Goal: Information Seeking & Learning: Learn about a topic

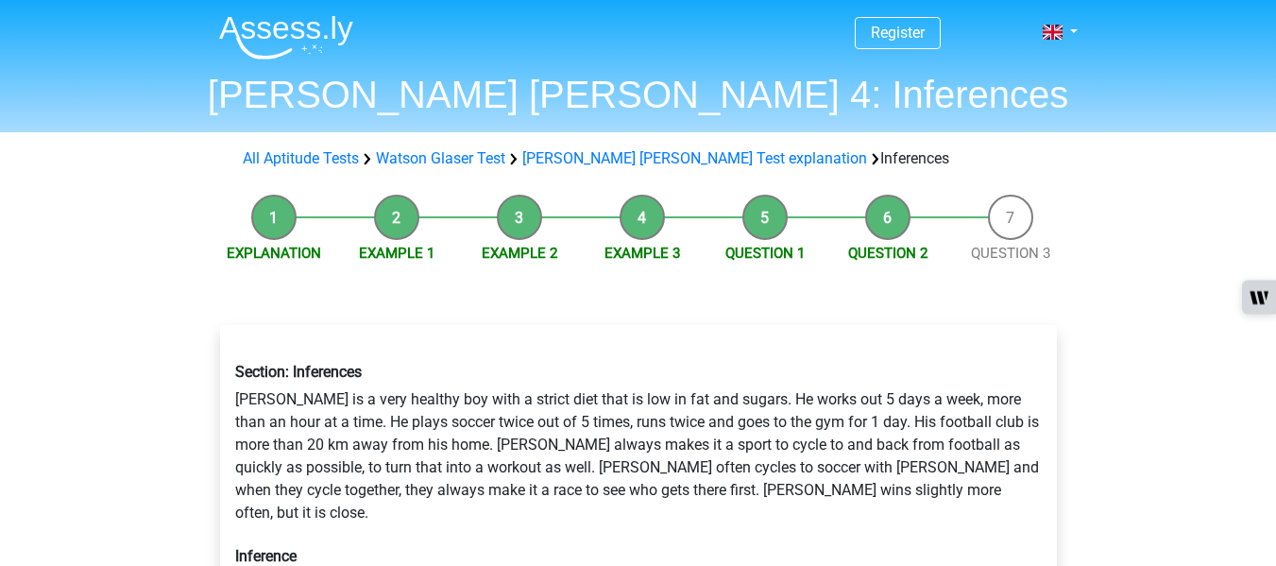
click at [300, 214] on li "Explanation" at bounding box center [274, 230] width 123 height 70
click at [389, 229] on li "Example 1" at bounding box center [396, 230] width 123 height 70
click at [527, 230] on li "Example 2" at bounding box center [519, 230] width 123 height 70
click at [644, 220] on li "Example 3" at bounding box center [642, 230] width 123 height 70
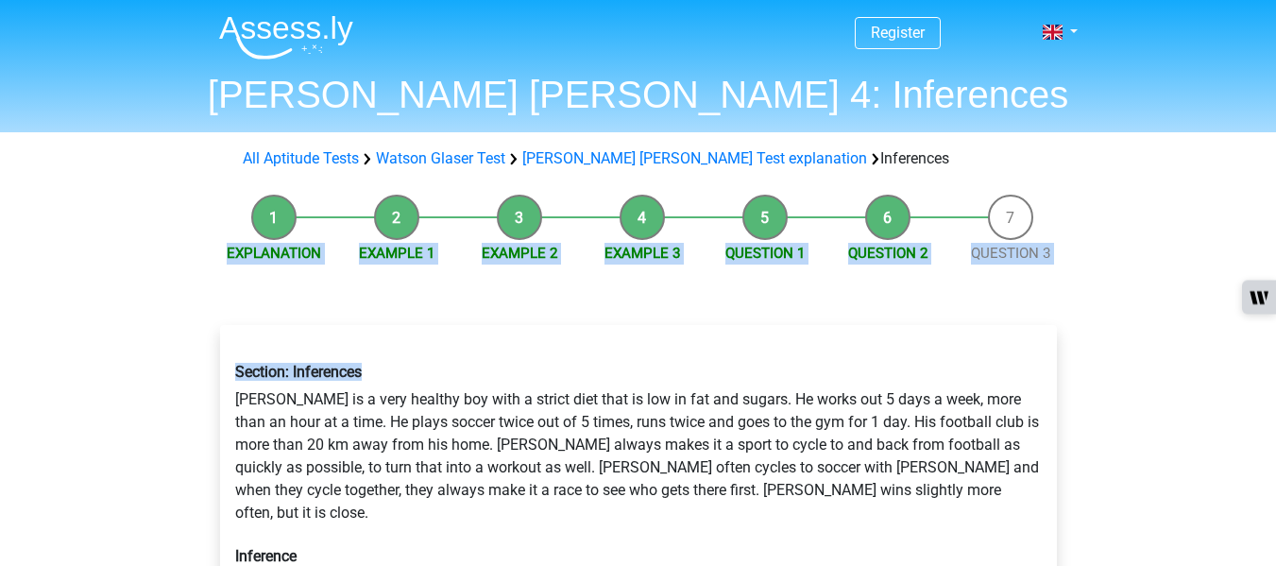
drag, startPoint x: 281, startPoint y: 224, endPoint x: 461, endPoint y: 270, distance: 185.3
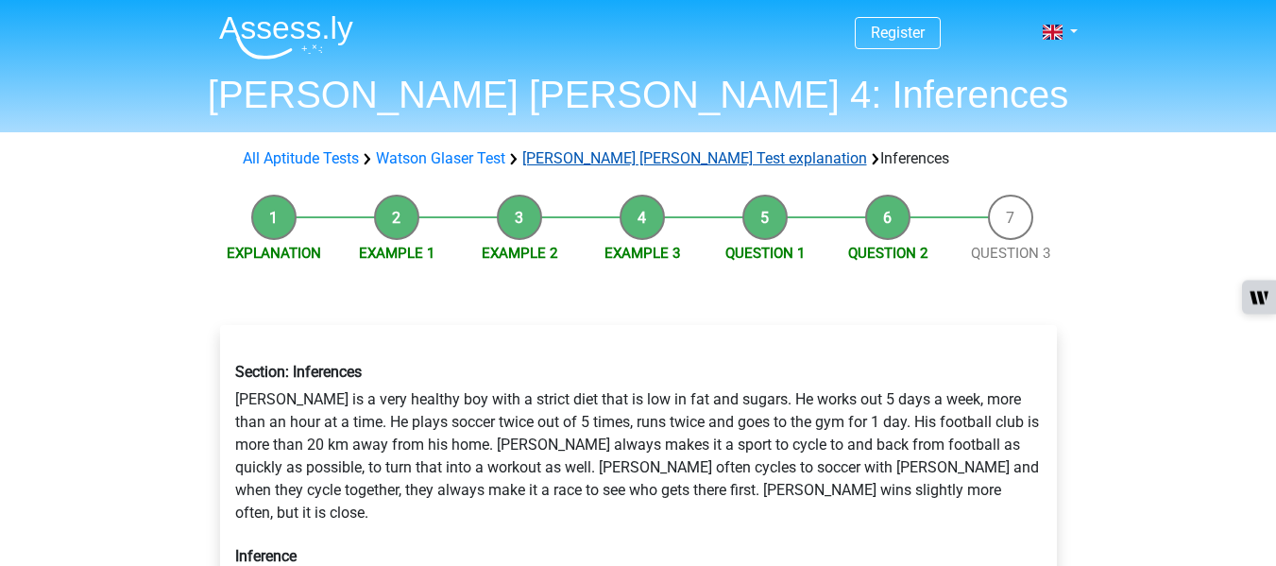
click at [568, 152] on link "Watson Glaser Test explanation" at bounding box center [694, 158] width 345 height 18
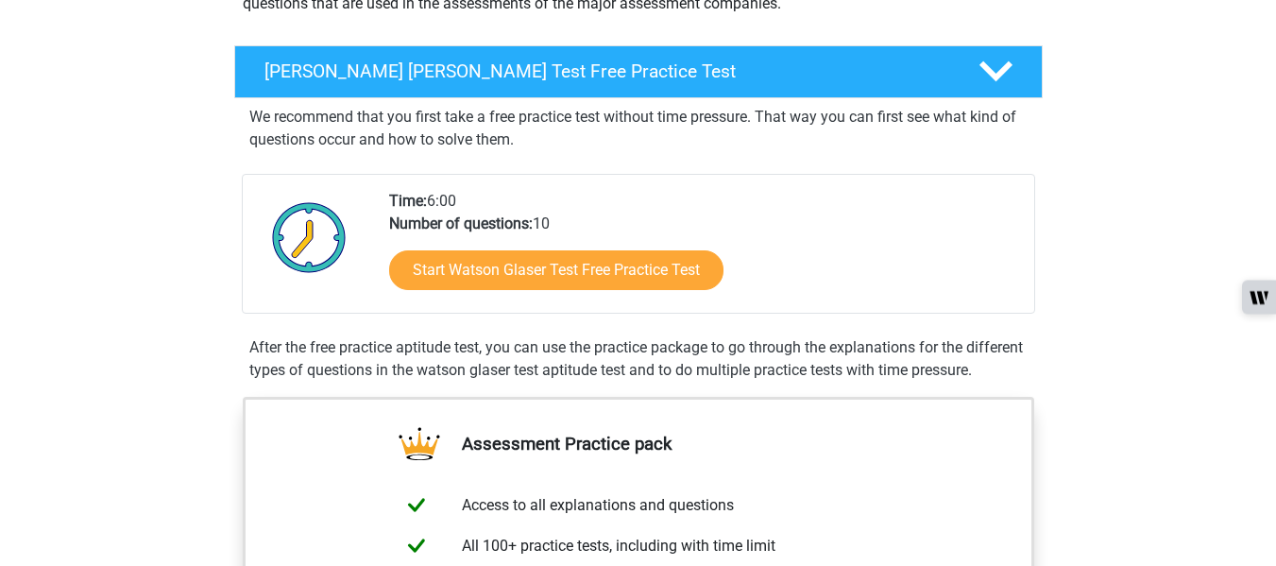
scroll to position [249, 0]
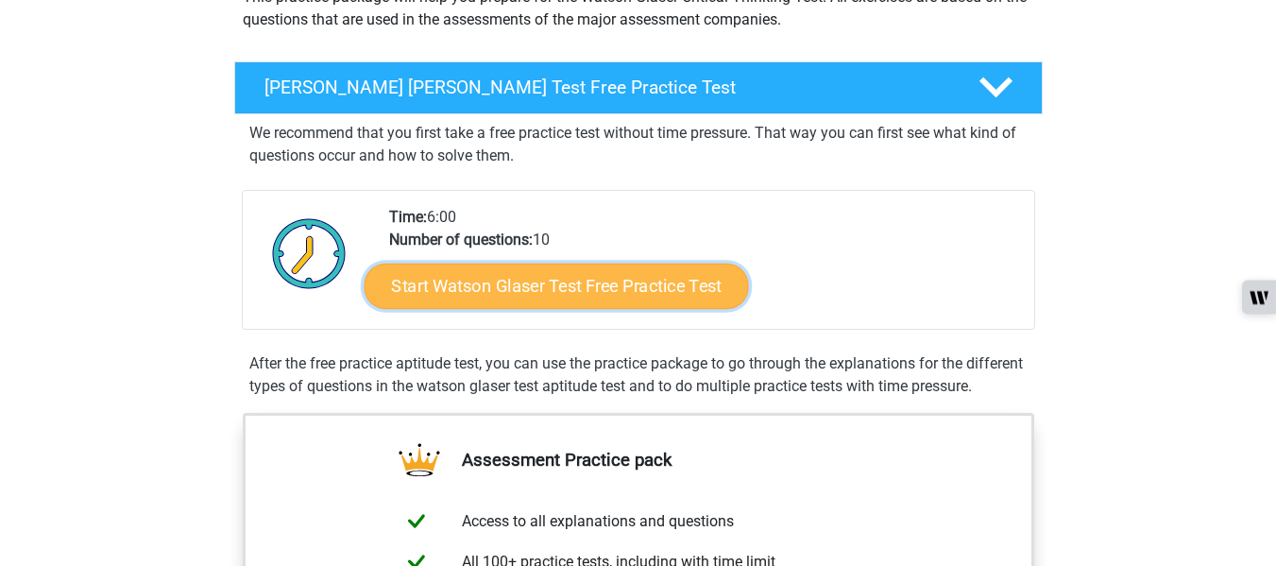
click at [570, 275] on link "Start Watson Glaser Test Free Practice Test" at bounding box center [556, 286] width 384 height 45
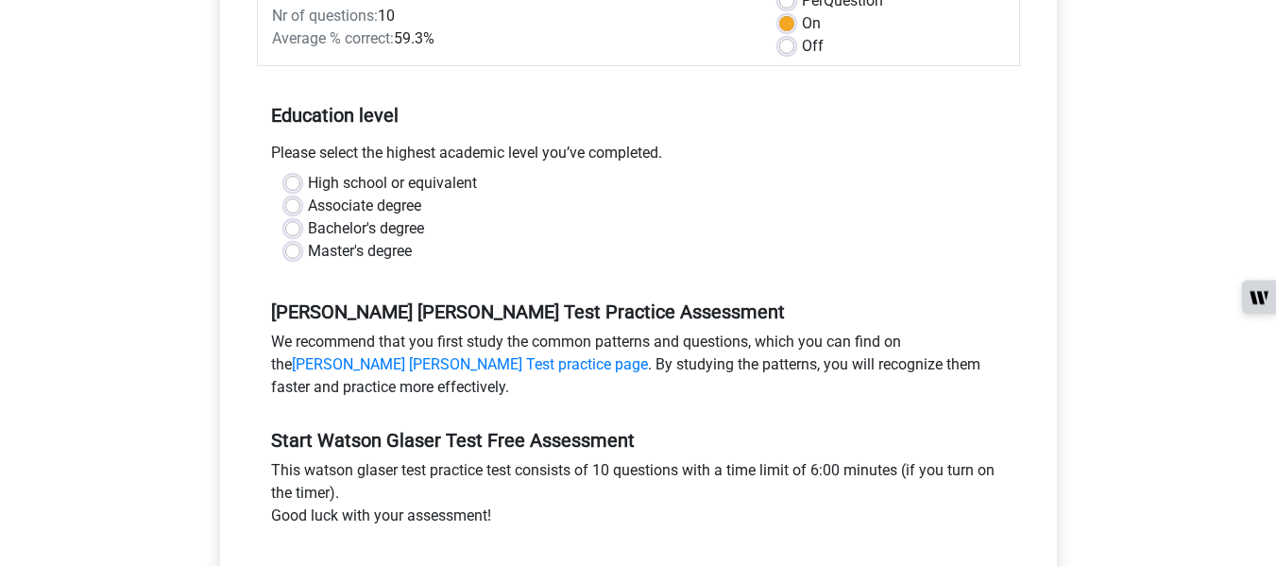
scroll to position [304, 0]
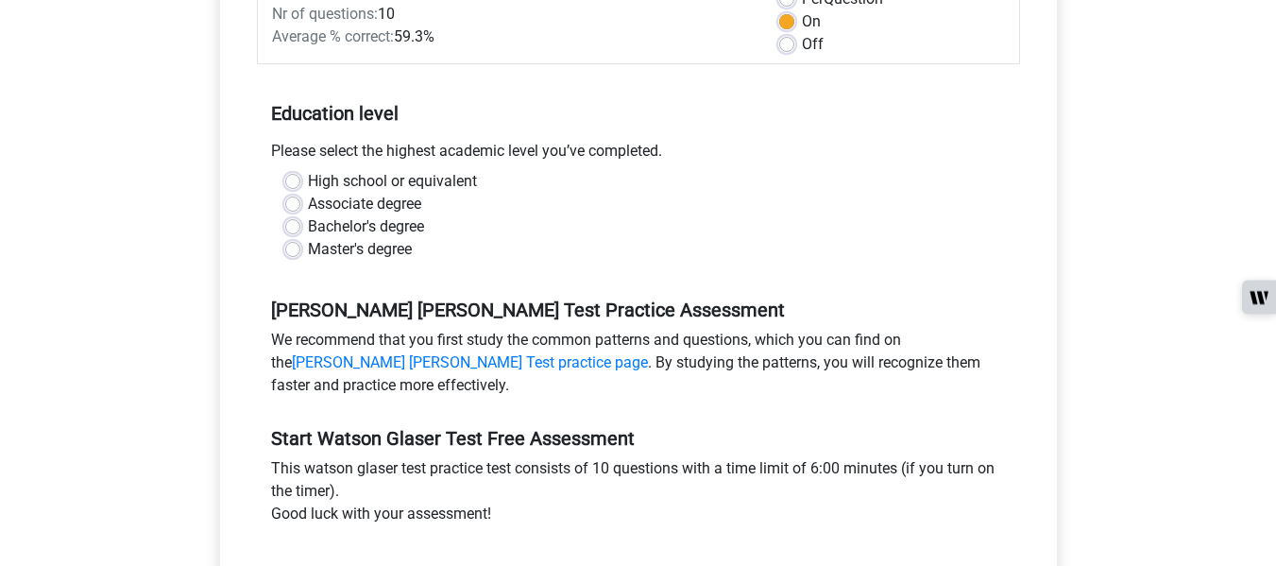
click at [308, 179] on label "High school or equivalent" at bounding box center [392, 181] width 169 height 23
click at [298, 179] on input "High school or equivalent" at bounding box center [292, 179] width 15 height 19
radio input "true"
click at [282, 228] on div "High school or equivalent Associate degree Bachelor's degree Master's degree" at bounding box center [638, 215] width 735 height 91
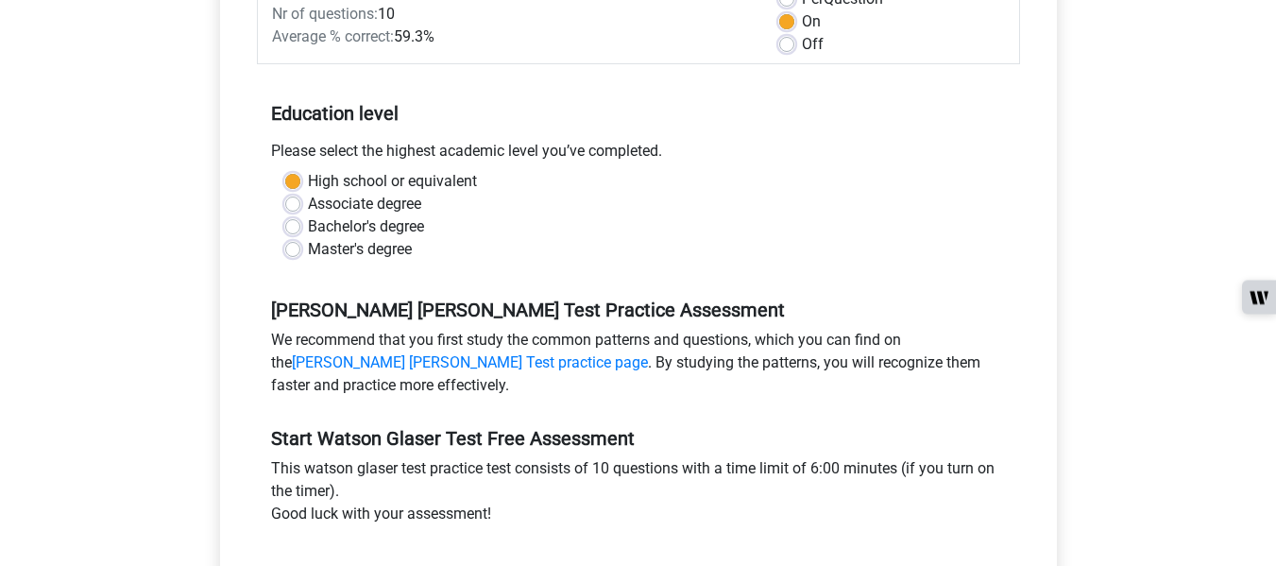
click at [308, 229] on label "Bachelor's degree" at bounding box center [366, 226] width 116 height 23
click at [286, 229] on input "Bachelor's degree" at bounding box center [292, 224] width 15 height 19
radio input "true"
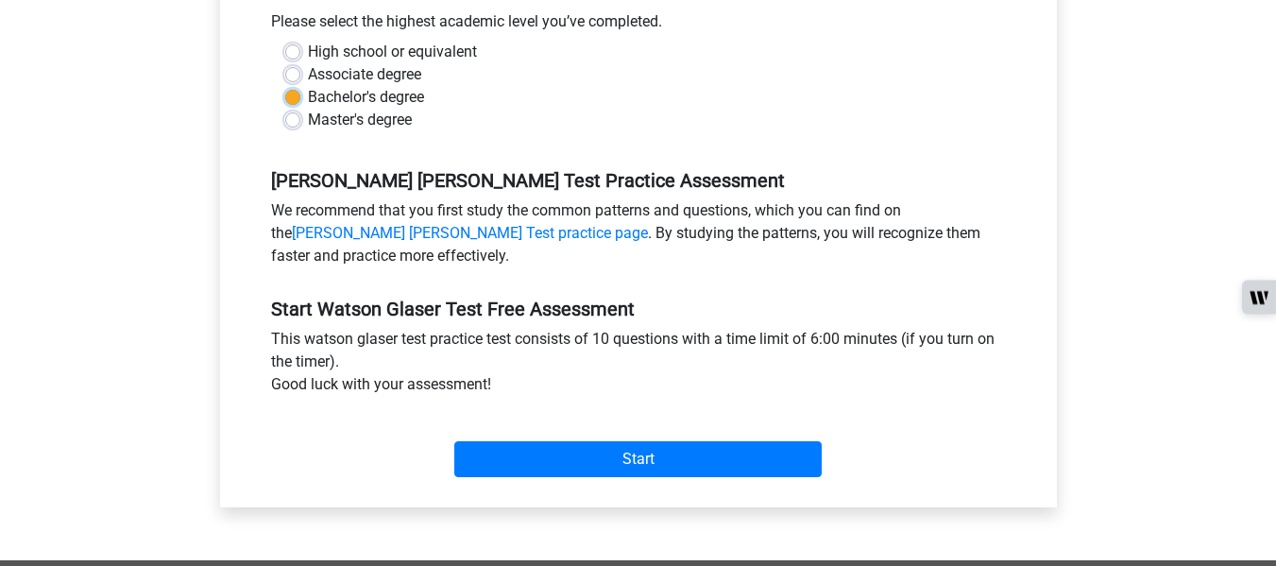
scroll to position [713, 0]
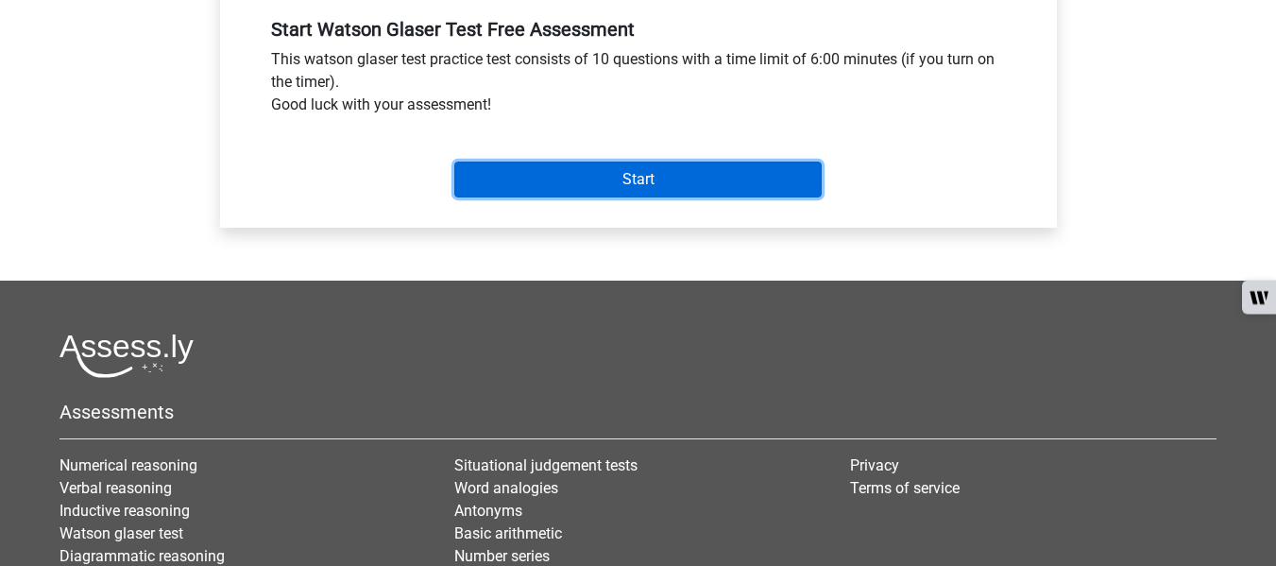
click at [669, 173] on input "Start" at bounding box center [637, 180] width 367 height 36
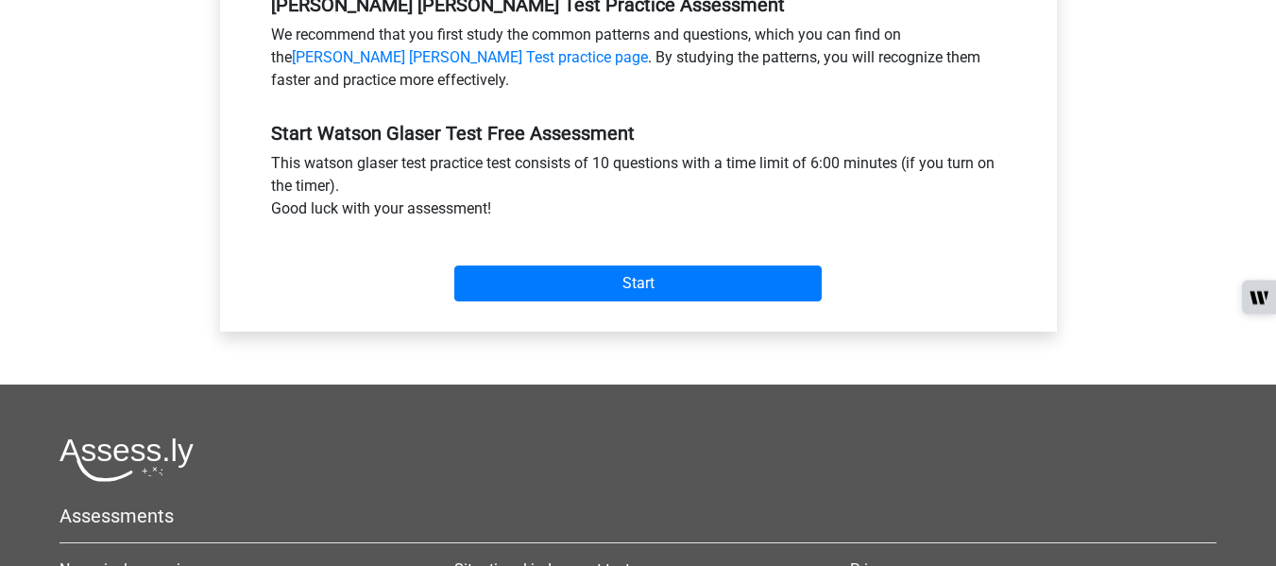
scroll to position [611, 0]
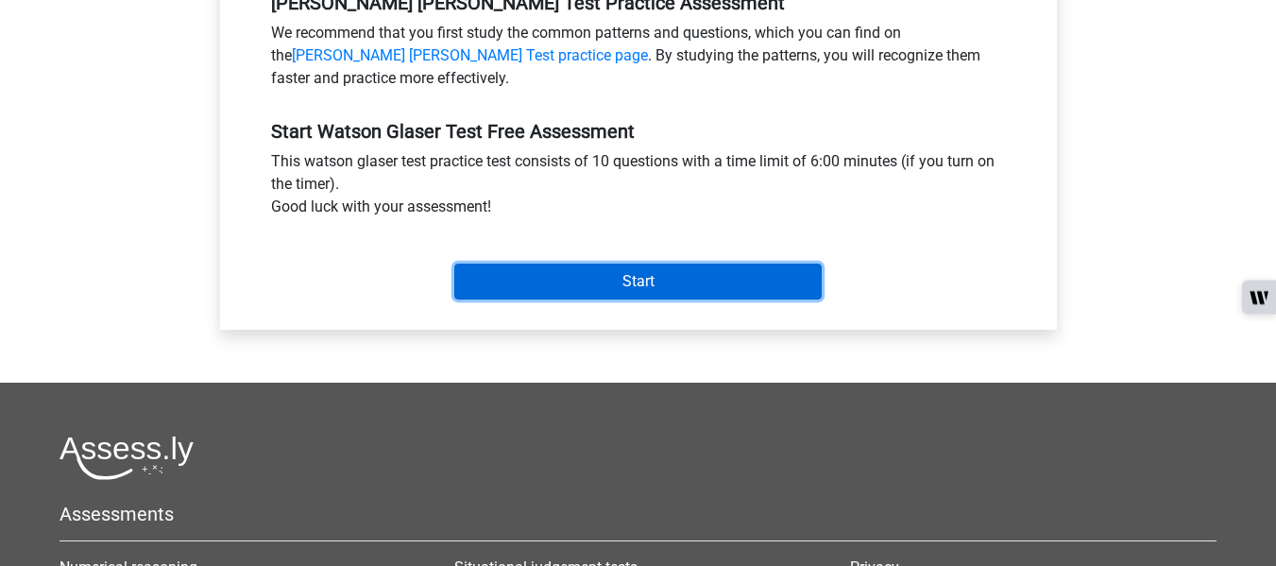
click at [599, 280] on input "Start" at bounding box center [637, 282] width 367 height 36
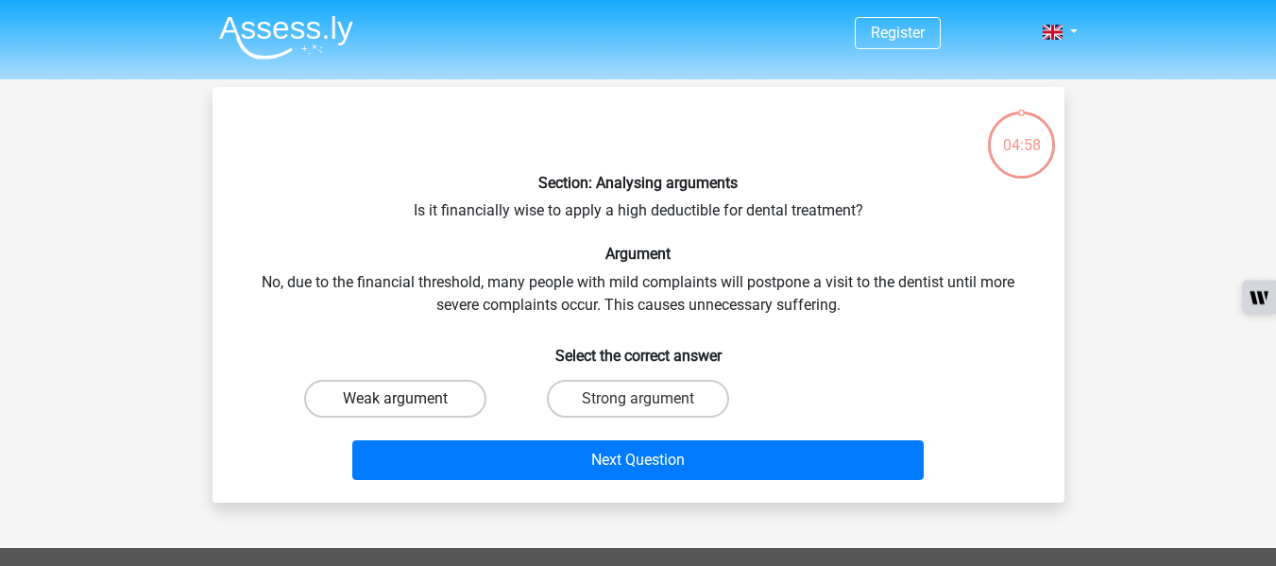
click at [434, 396] on label "Weak argument" at bounding box center [395, 399] width 182 height 38
click at [407, 399] on input "Weak argument" at bounding box center [401, 405] width 12 height 12
radio input "true"
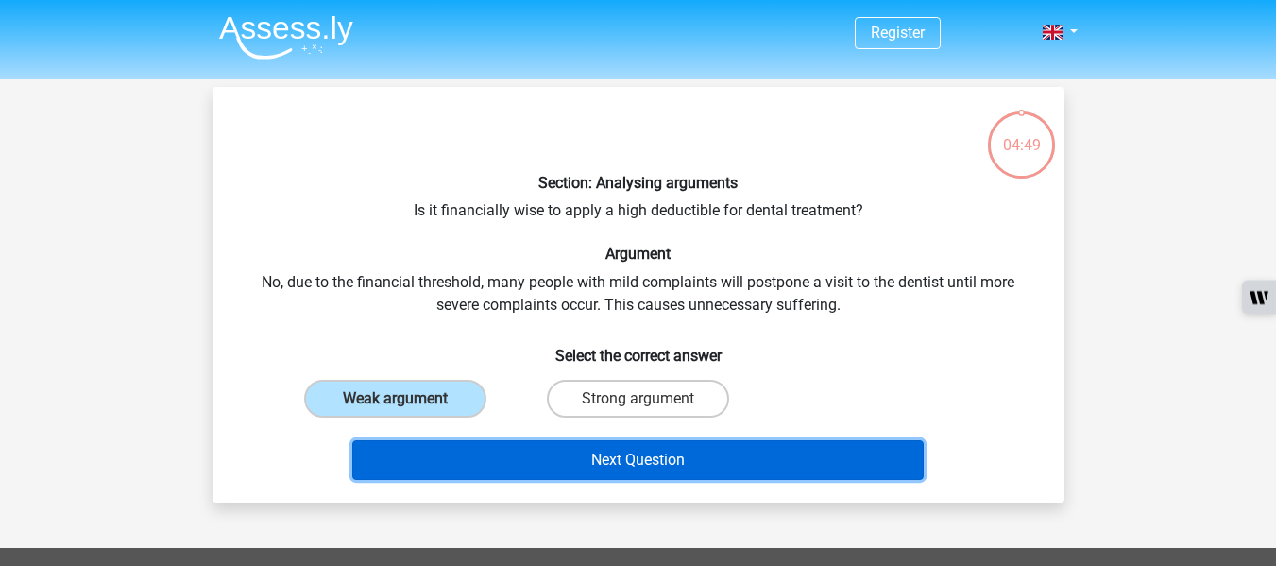
click at [553, 460] on button "Next Question" at bounding box center [637, 460] width 571 height 40
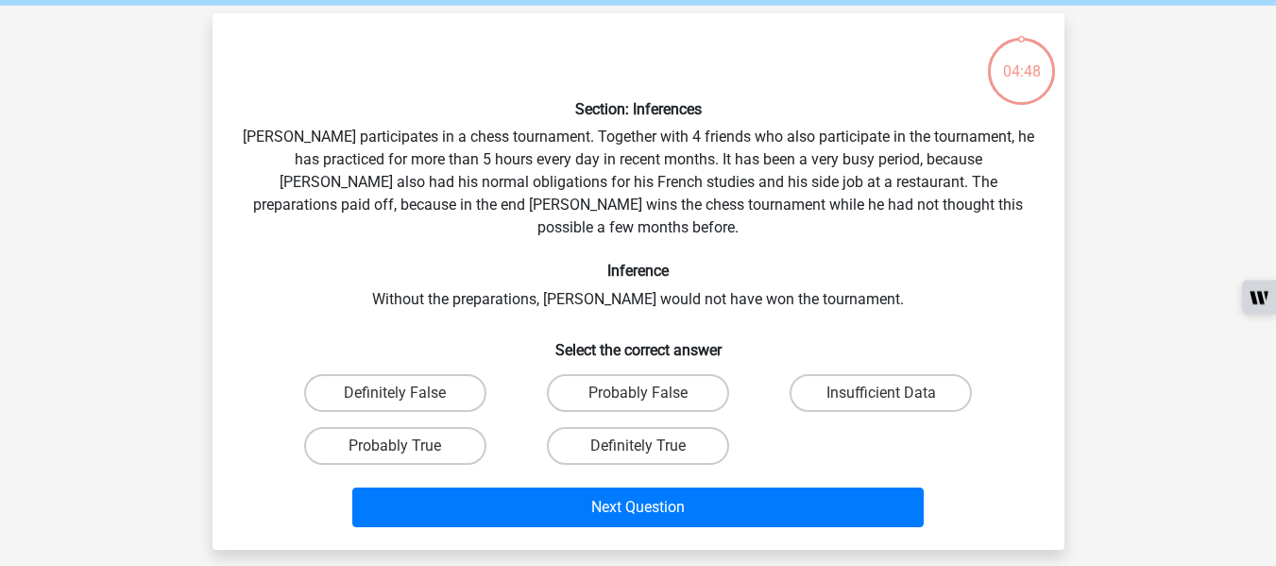
scroll to position [87, 0]
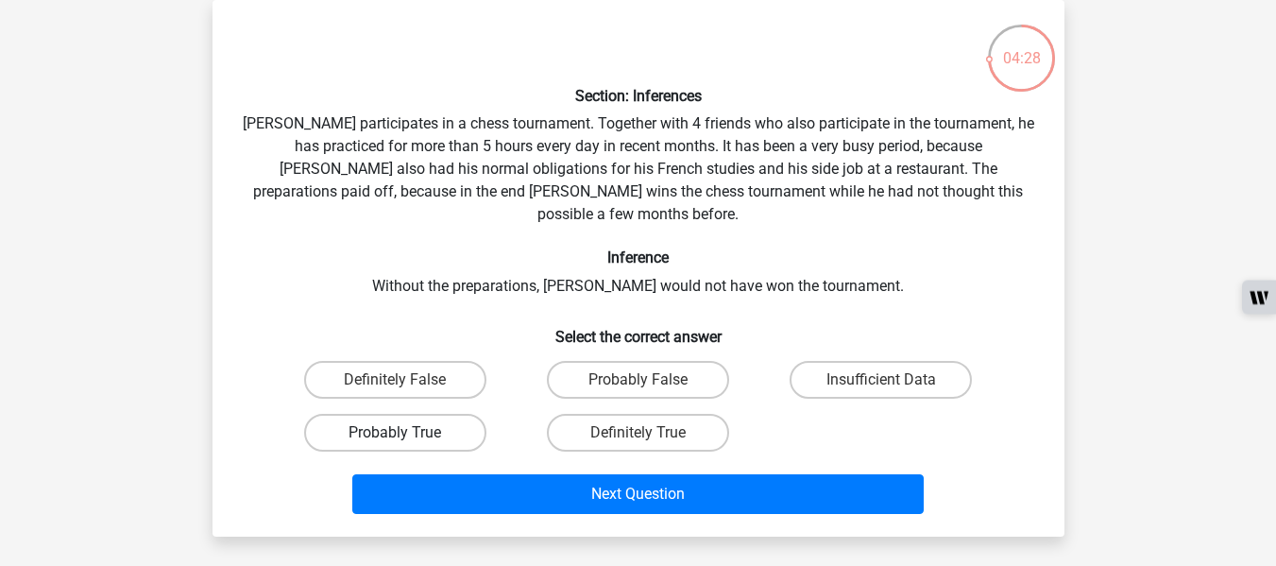
click at [451, 415] on label "Probably True" at bounding box center [395, 433] width 182 height 38
click at [407, 433] on input "Probably True" at bounding box center [401, 439] width 12 height 12
radio input "true"
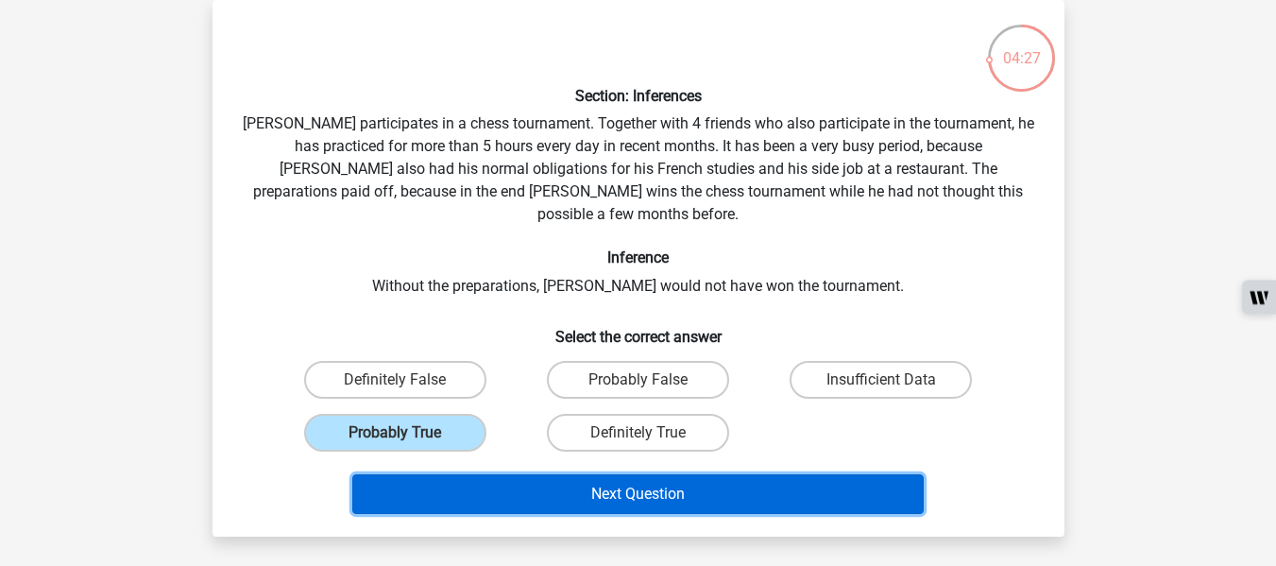
click at [608, 475] on button "Next Question" at bounding box center [637, 494] width 571 height 40
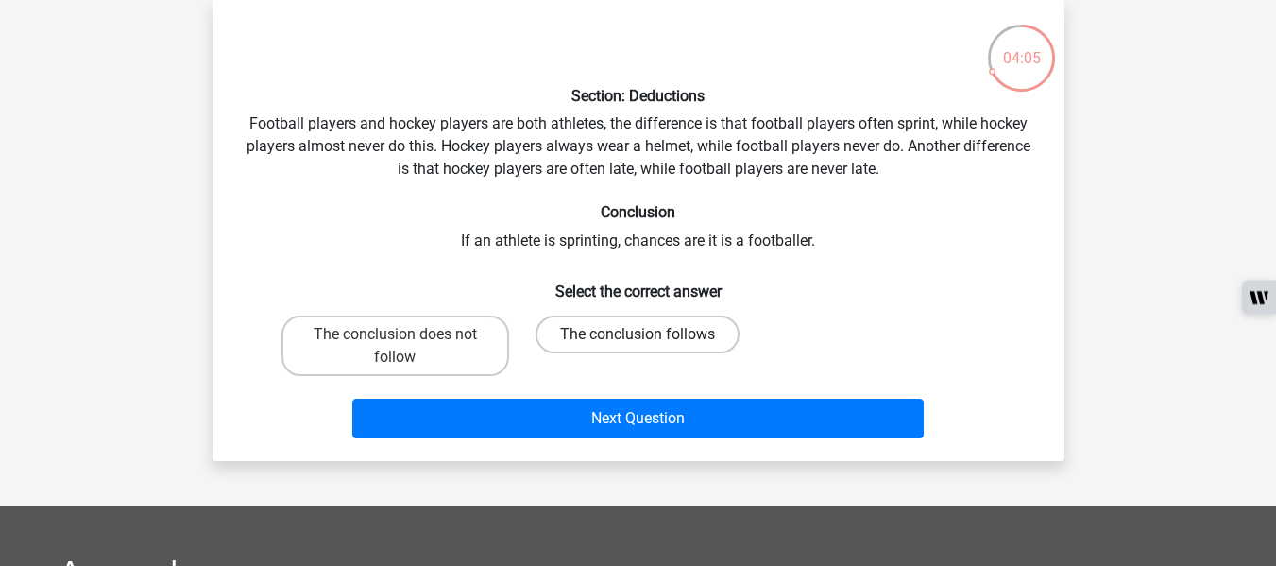
click at [608, 347] on label "The conclusion follows" at bounding box center [638, 334] width 204 height 38
click at [638, 347] on input "The conclusion follows" at bounding box center [644, 340] width 12 height 12
radio input "true"
click at [435, 326] on label "The conclusion does not follow" at bounding box center [395, 345] width 228 height 60
click at [407, 334] on input "The conclusion does not follow" at bounding box center [401, 340] width 12 height 12
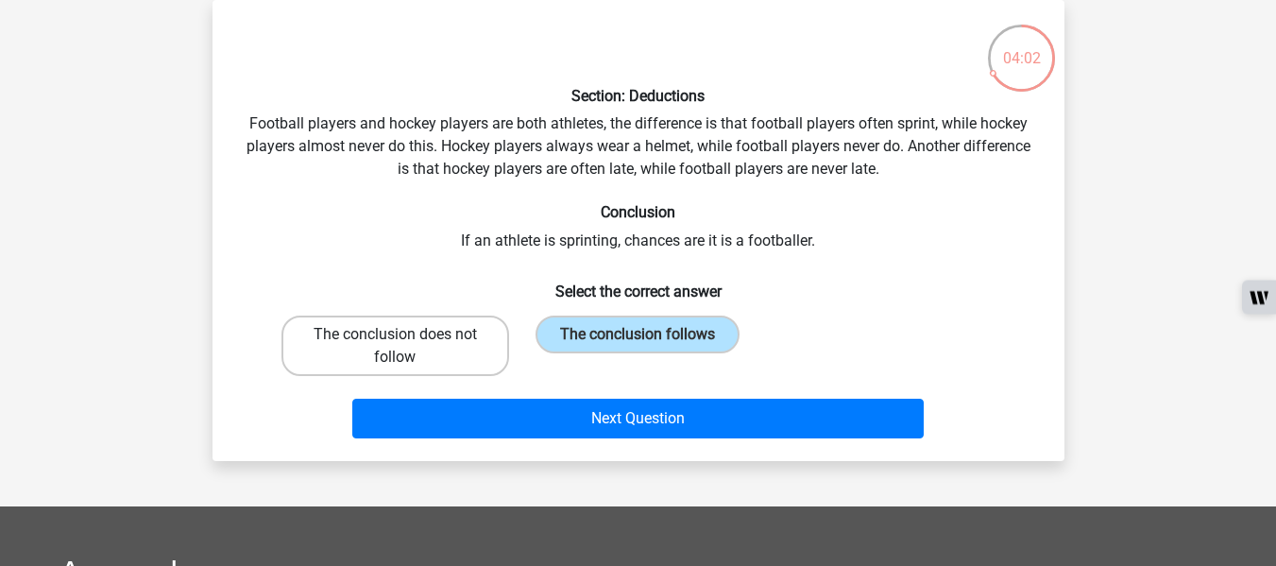
radio input "true"
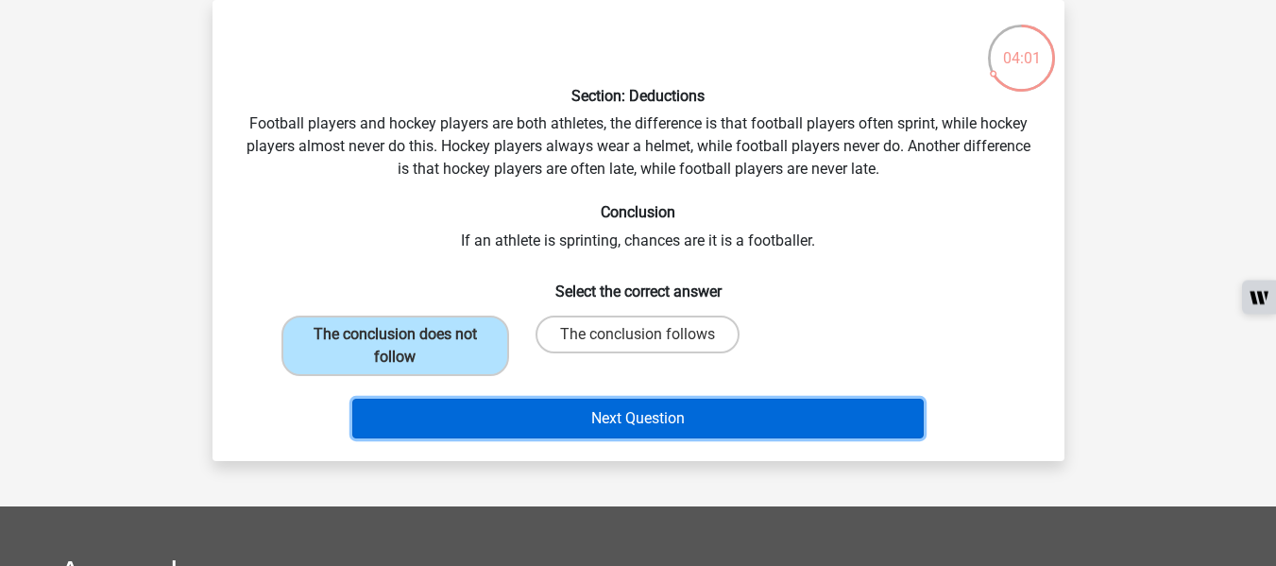
click at [555, 418] on button "Next Question" at bounding box center [637, 419] width 571 height 40
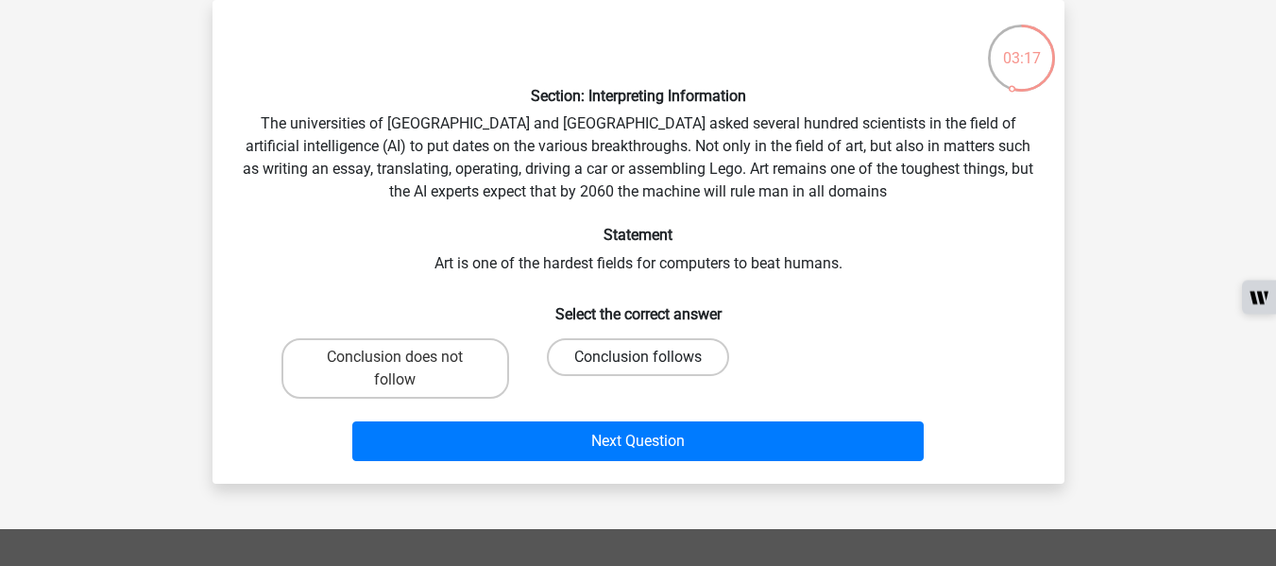
click at [611, 359] on label "Conclusion follows" at bounding box center [638, 357] width 182 height 38
click at [638, 359] on input "Conclusion follows" at bounding box center [644, 363] width 12 height 12
radio input "true"
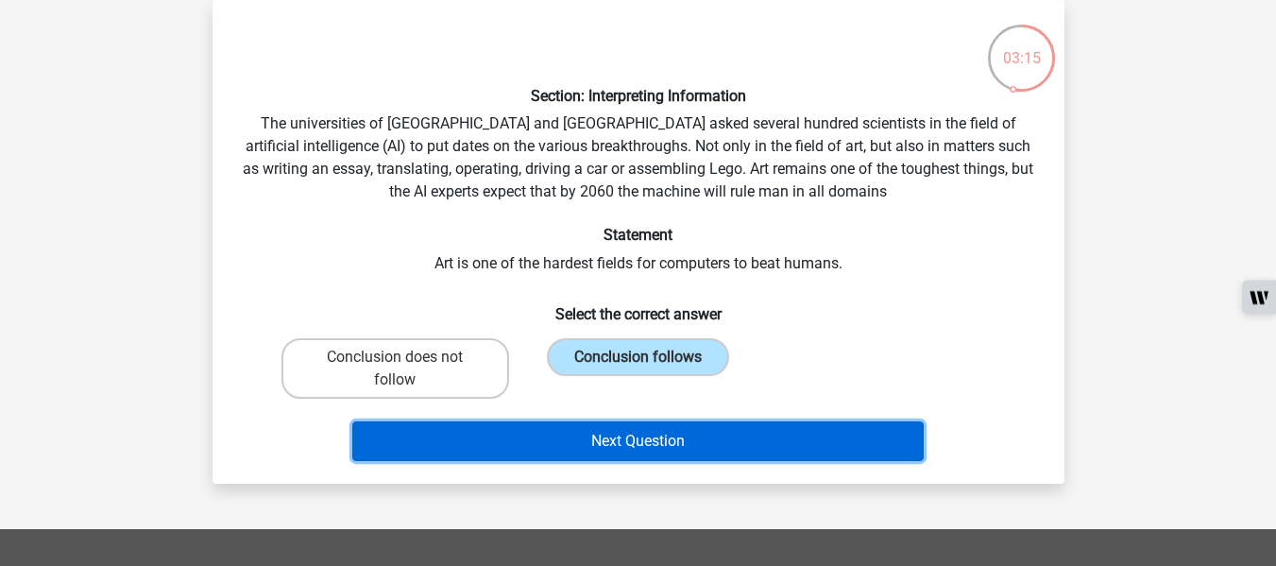
click at [577, 451] on button "Next Question" at bounding box center [637, 441] width 571 height 40
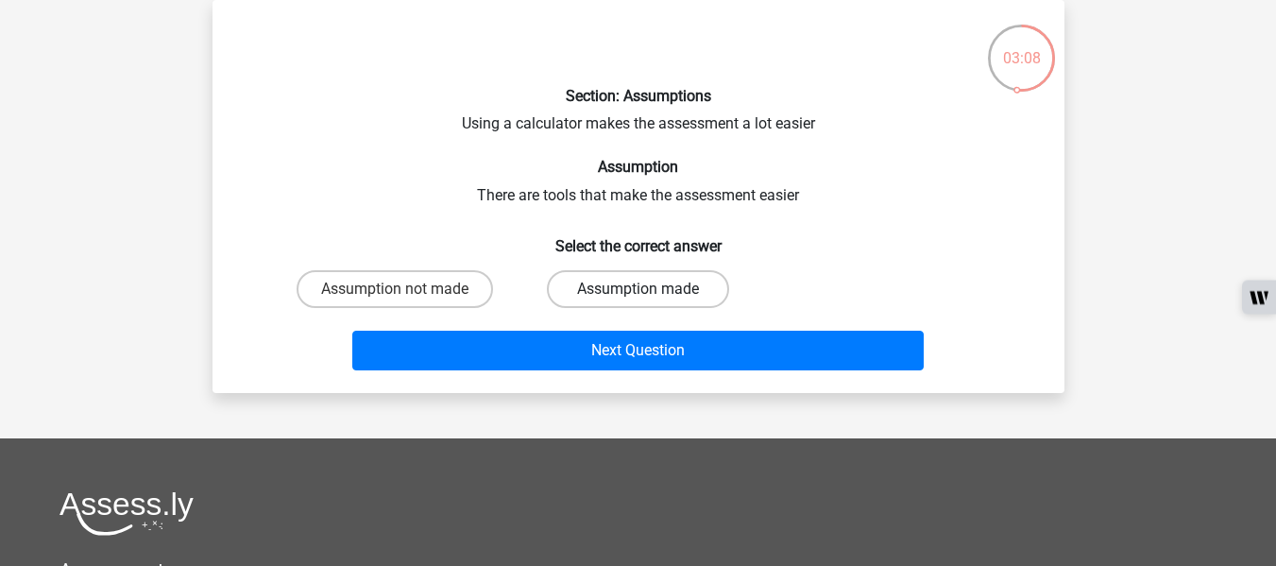
click at [608, 283] on label "Assumption made" at bounding box center [638, 289] width 182 height 38
click at [638, 289] on input "Assumption made" at bounding box center [644, 295] width 12 height 12
radio input "true"
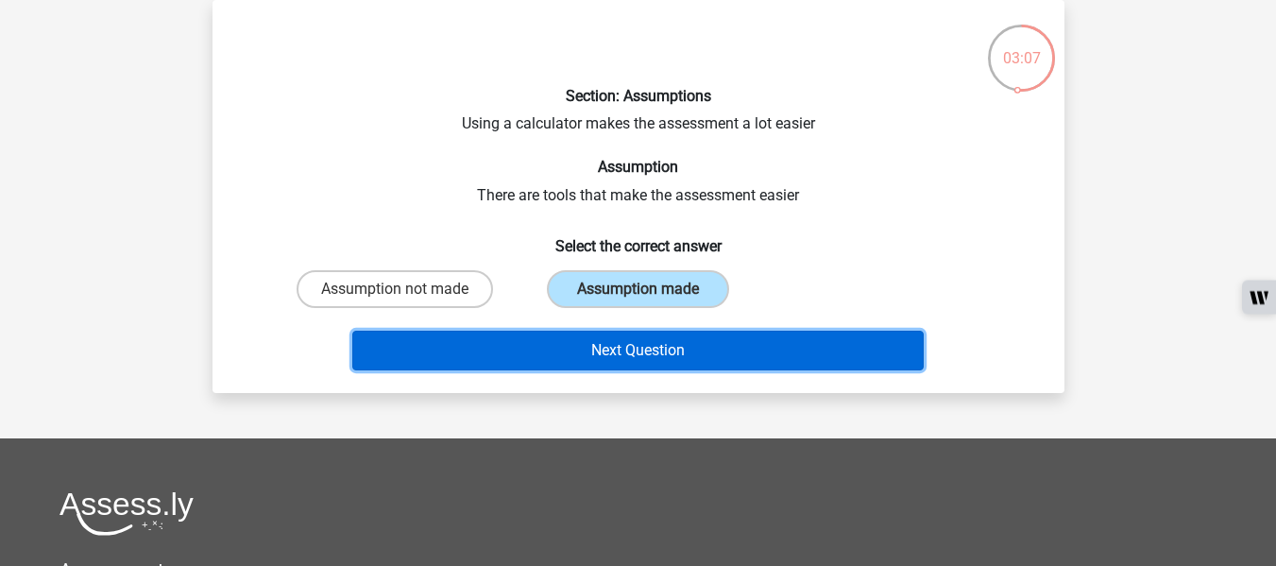
click at [598, 351] on button "Next Question" at bounding box center [637, 351] width 571 height 40
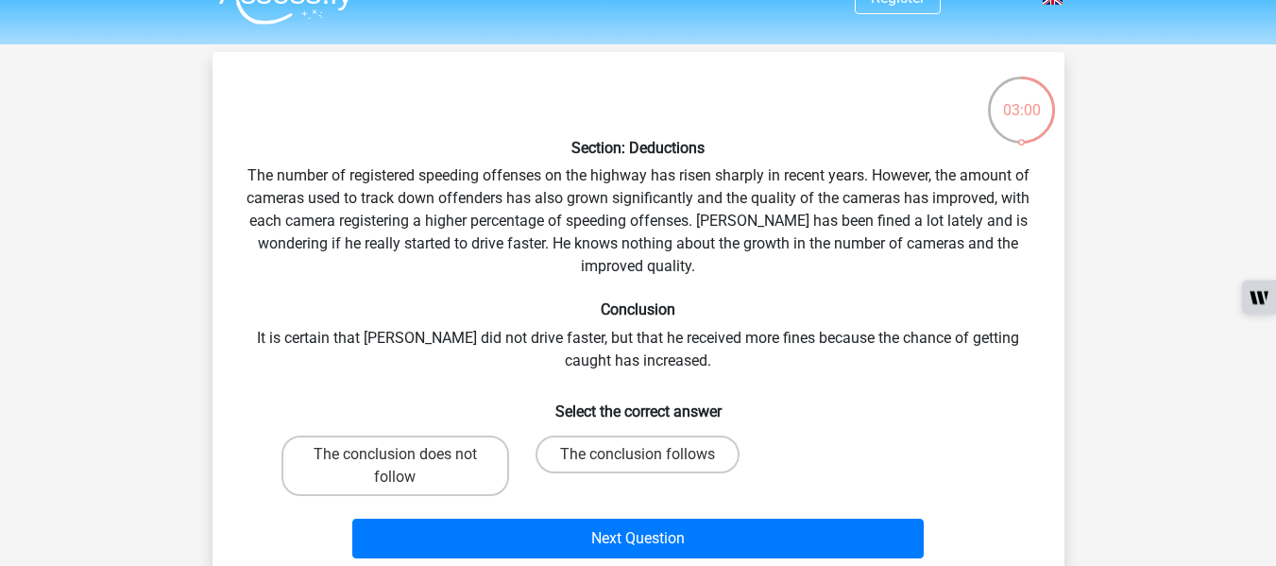
scroll to position [45, 0]
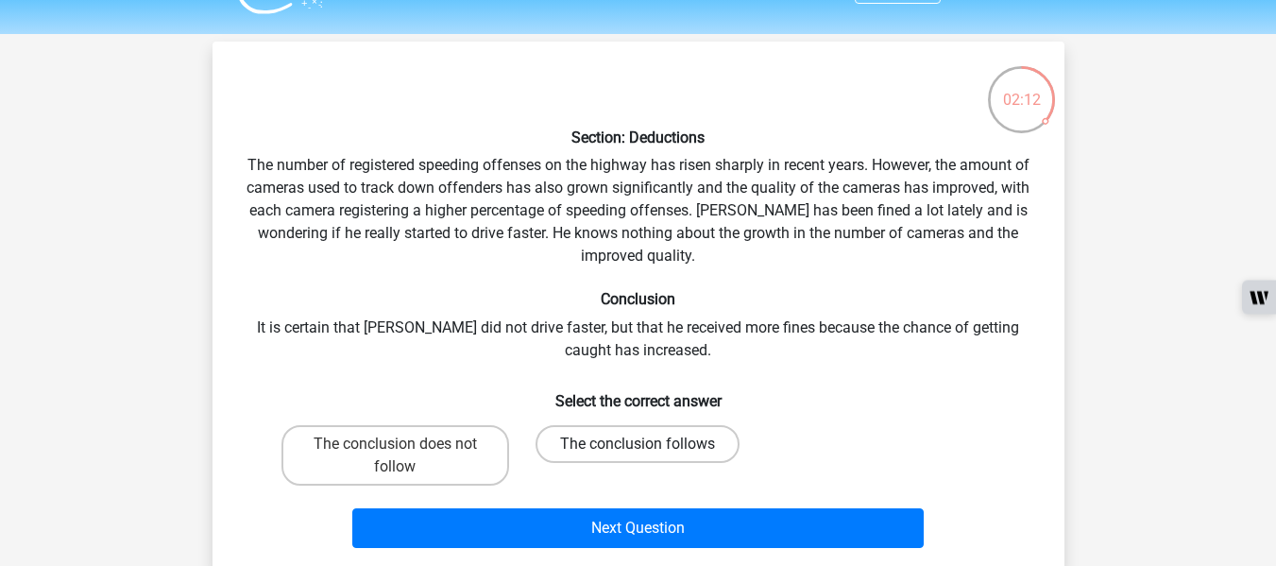
click at [660, 442] on label "The conclusion follows" at bounding box center [638, 444] width 204 height 38
click at [650, 444] on input "The conclusion follows" at bounding box center [644, 450] width 12 height 12
radio input "true"
click at [472, 446] on label "The conclusion does not follow" at bounding box center [395, 455] width 228 height 60
click at [407, 446] on input "The conclusion does not follow" at bounding box center [401, 450] width 12 height 12
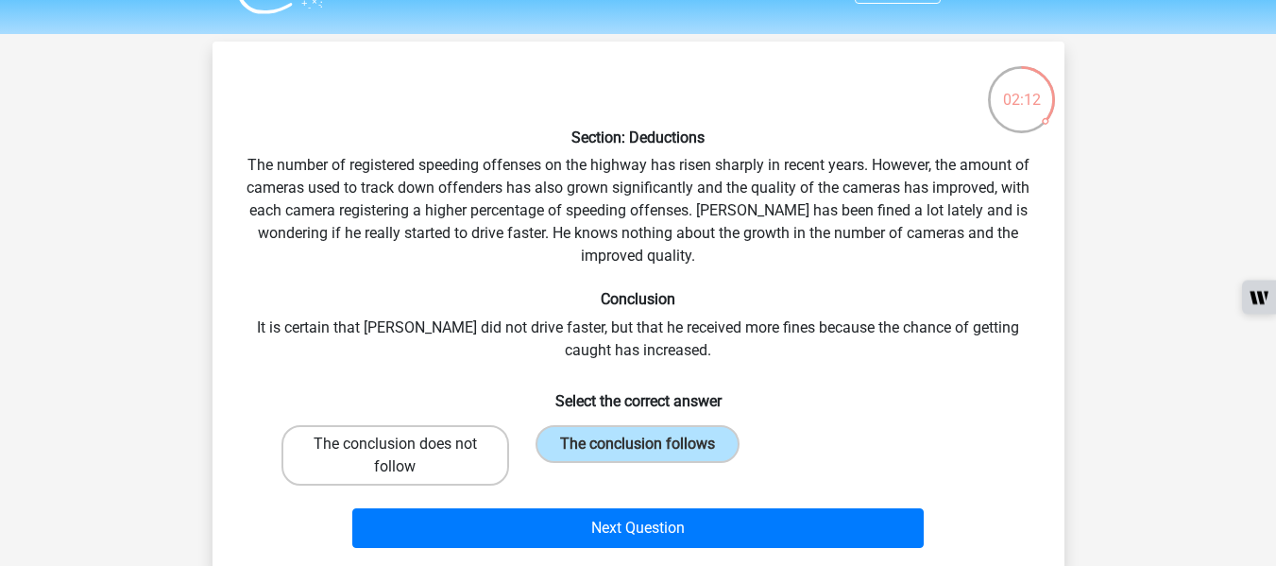
radio input "true"
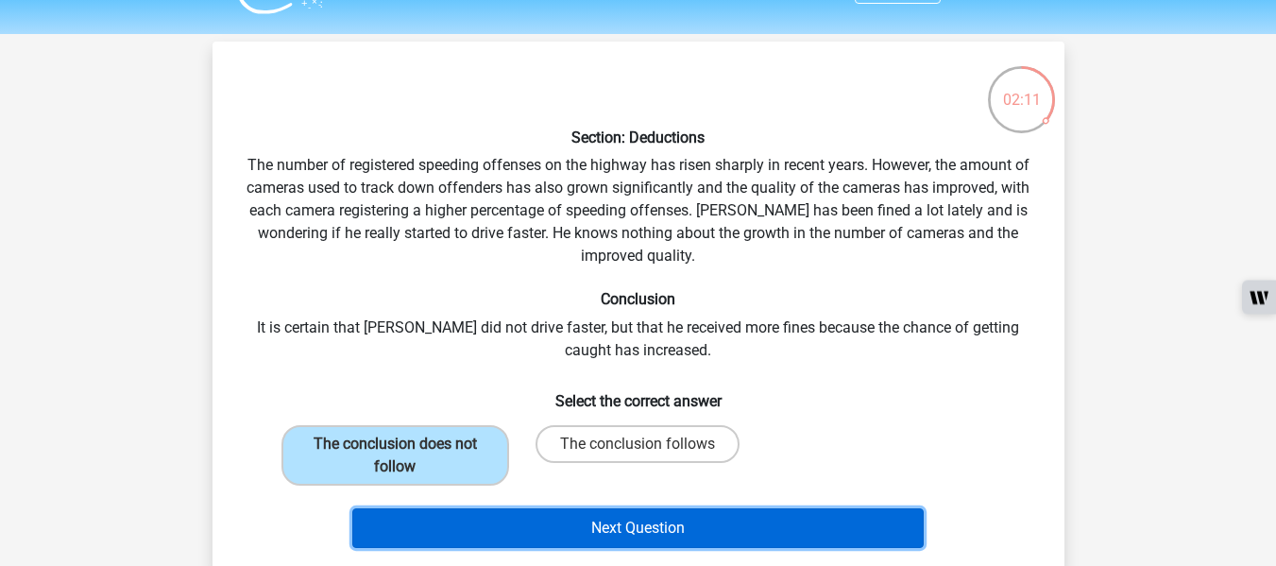
click at [595, 527] on button "Next Question" at bounding box center [637, 528] width 571 height 40
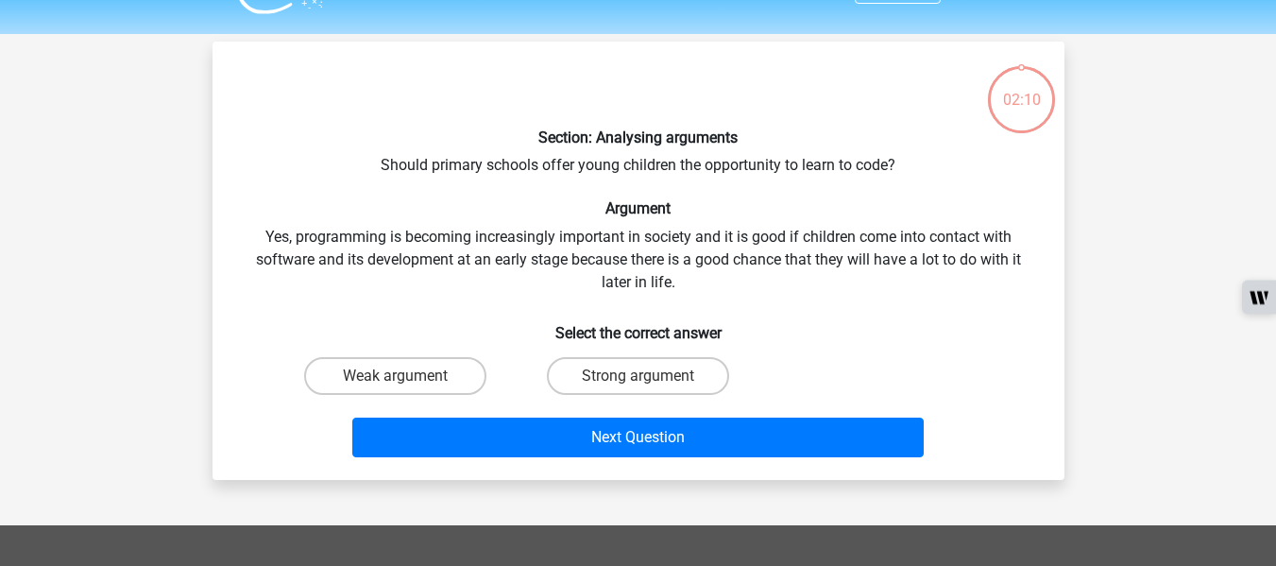
scroll to position [87, 0]
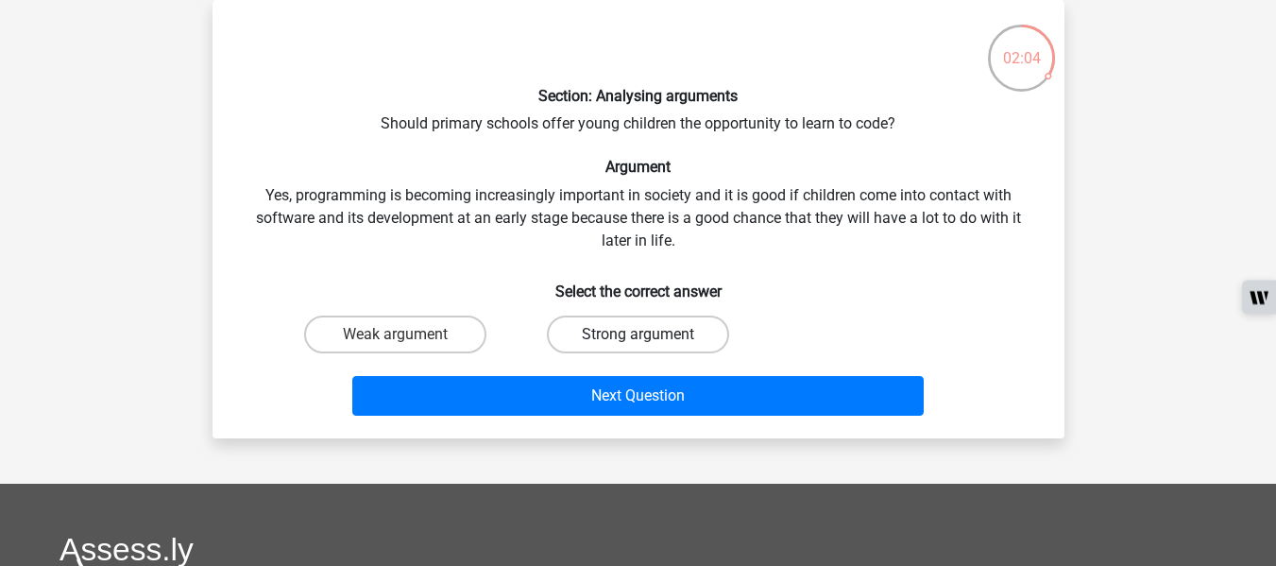
click at [590, 336] on label "Strong argument" at bounding box center [638, 334] width 182 height 38
click at [638, 336] on input "Strong argument" at bounding box center [644, 340] width 12 height 12
radio input "true"
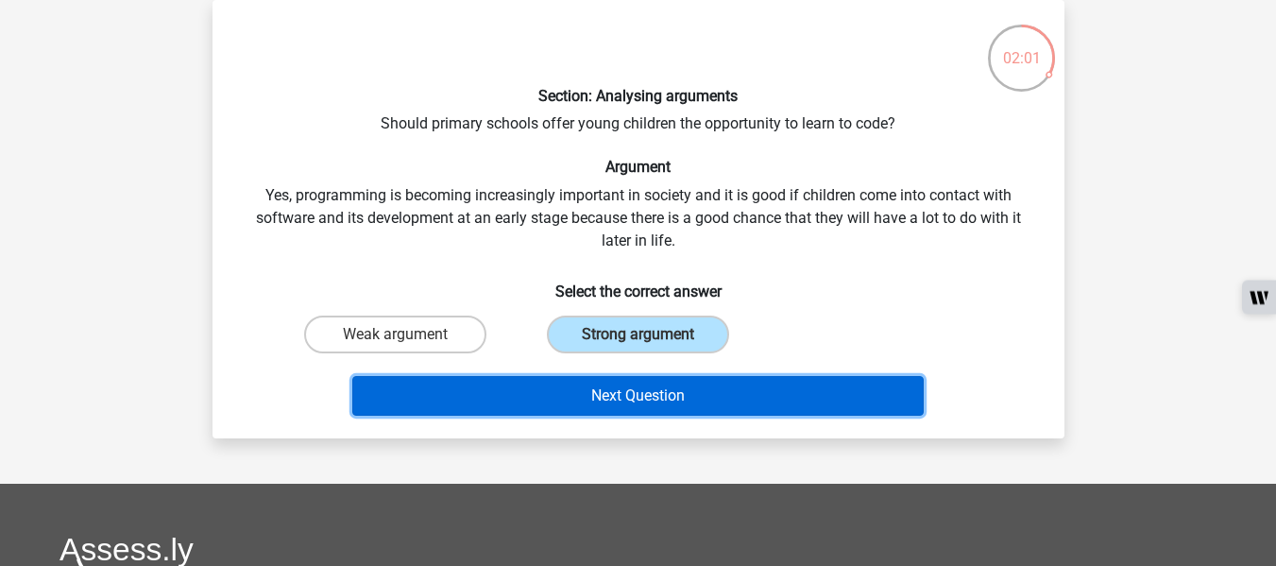
click at [607, 387] on button "Next Question" at bounding box center [637, 396] width 571 height 40
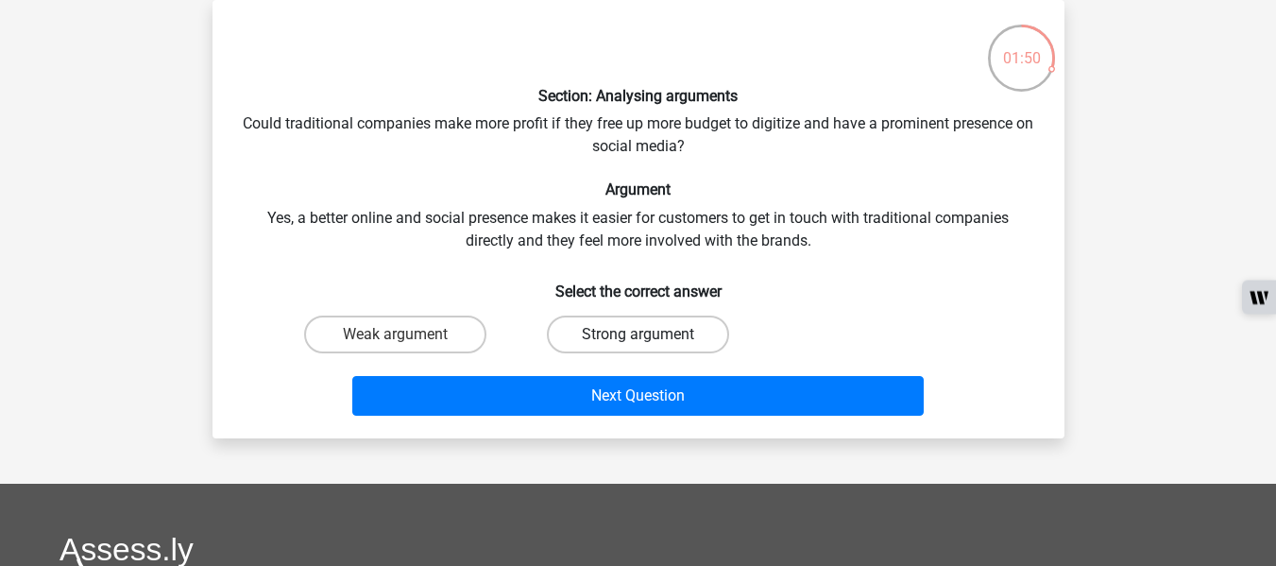
click at [595, 333] on label "Strong argument" at bounding box center [638, 334] width 182 height 38
click at [638, 334] on input "Strong argument" at bounding box center [644, 340] width 12 height 12
radio input "true"
click at [378, 335] on label "Weak argument" at bounding box center [395, 334] width 182 height 38
click at [395, 335] on input "Weak argument" at bounding box center [401, 340] width 12 height 12
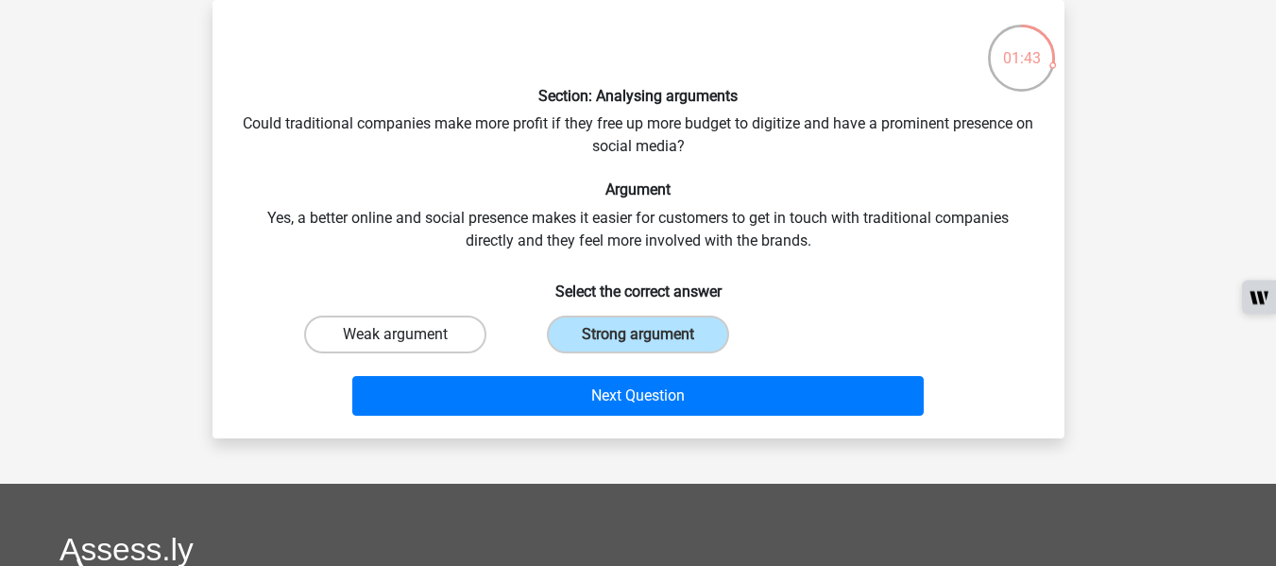
radio input "true"
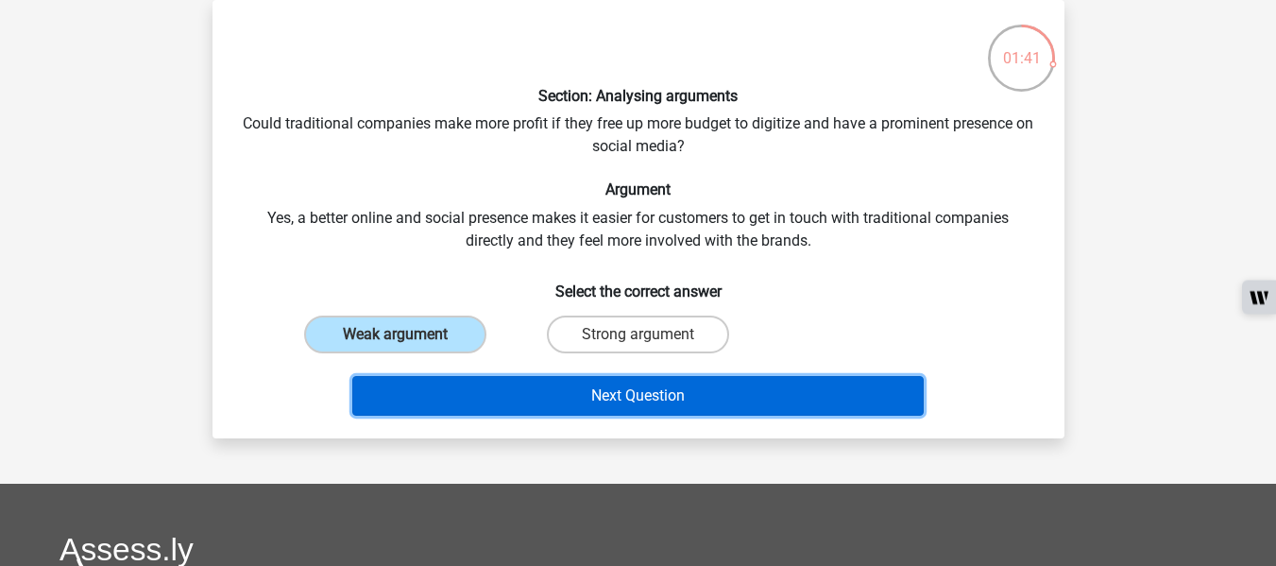
click at [515, 398] on button "Next Question" at bounding box center [637, 396] width 571 height 40
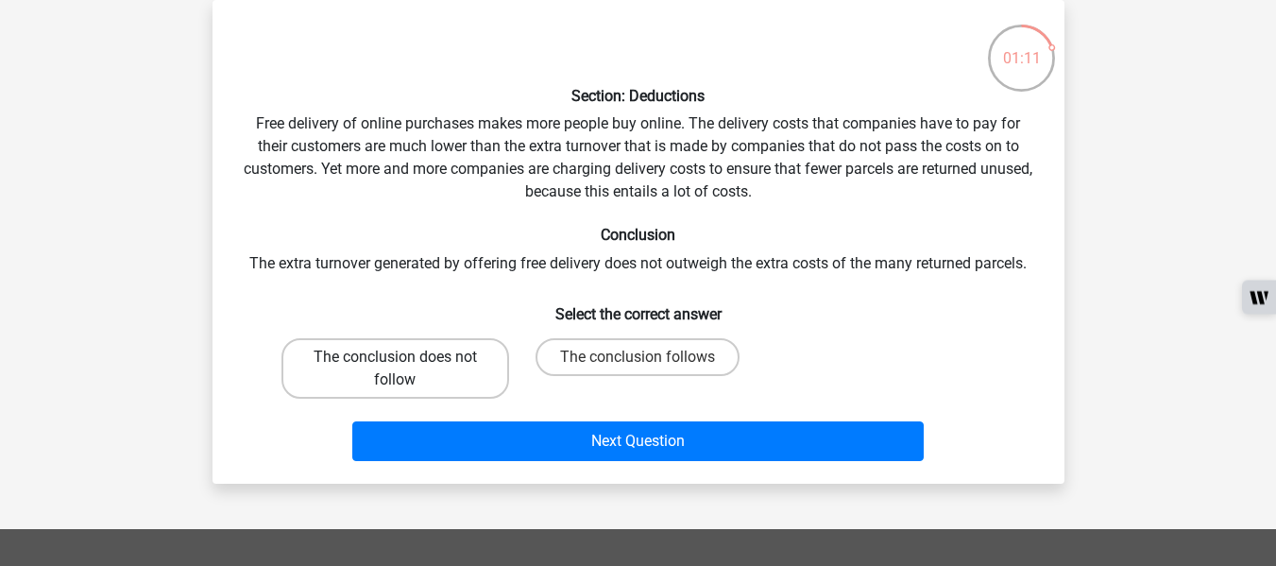
click at [426, 365] on label "The conclusion does not follow" at bounding box center [395, 368] width 228 height 60
click at [407, 365] on input "The conclusion does not follow" at bounding box center [401, 363] width 12 height 12
radio input "true"
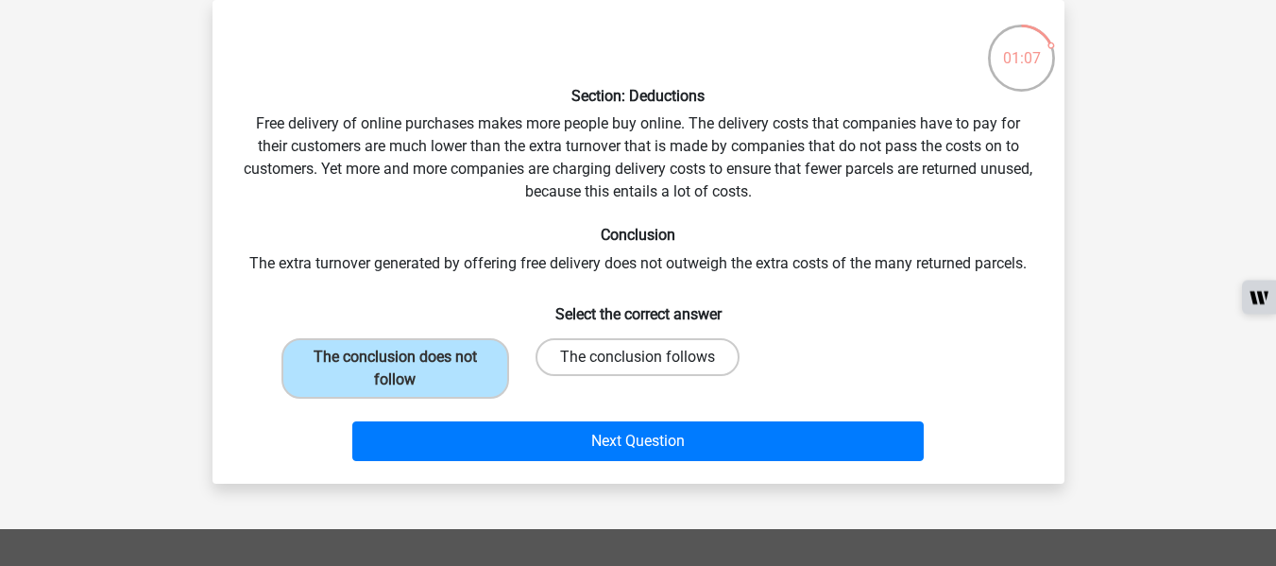
click at [598, 367] on label "The conclusion follows" at bounding box center [638, 357] width 204 height 38
click at [638, 367] on input "The conclusion follows" at bounding box center [644, 363] width 12 height 12
radio input "true"
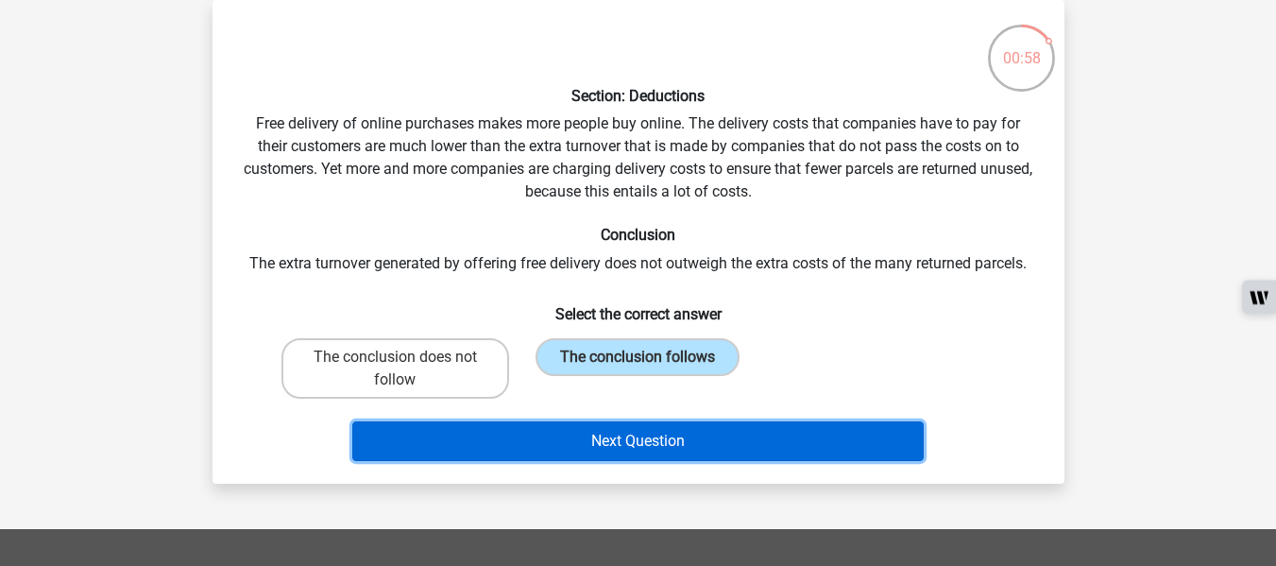
click at [566, 429] on button "Next Question" at bounding box center [637, 441] width 571 height 40
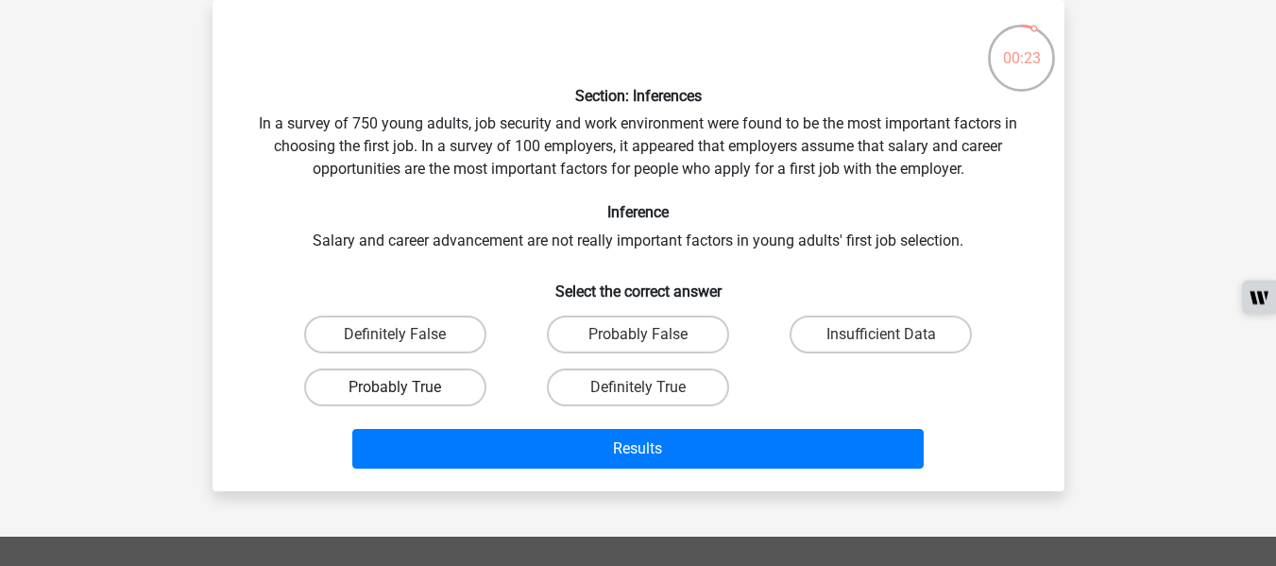
click at [452, 392] on label "Probably True" at bounding box center [395, 387] width 182 height 38
click at [407, 392] on input "Probably True" at bounding box center [401, 393] width 12 height 12
radio input "true"
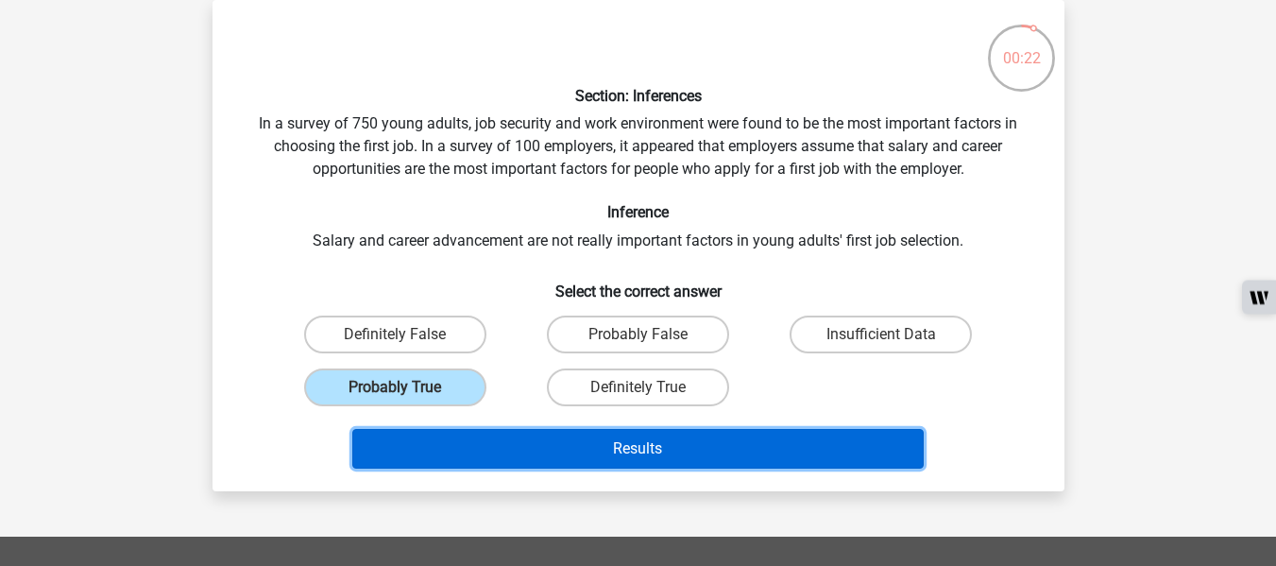
click at [655, 439] on button "Results" at bounding box center [637, 449] width 571 height 40
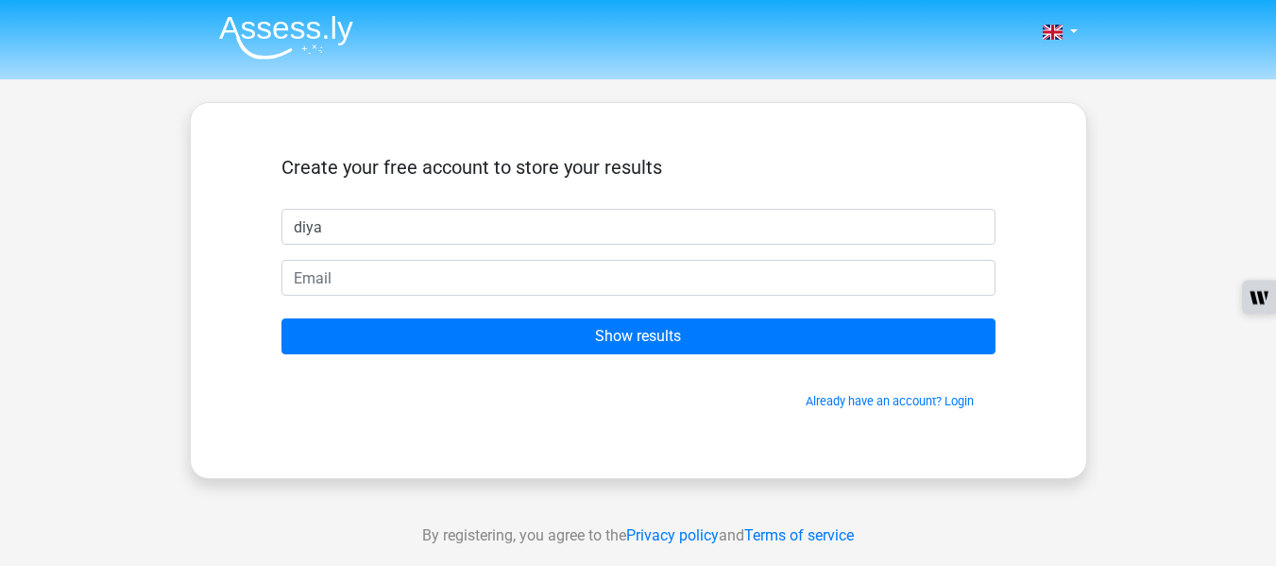
type input "diya"
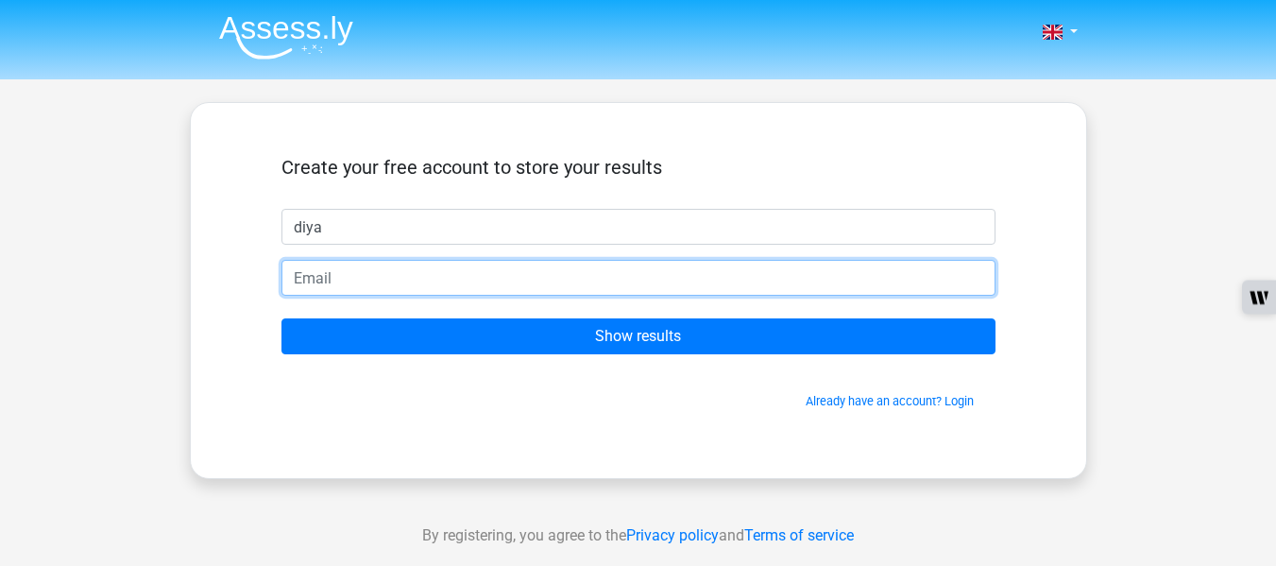
click at [533, 286] on input "email" at bounding box center [638, 278] width 714 height 36
type input "[EMAIL_ADDRESS][DOMAIN_NAME]"
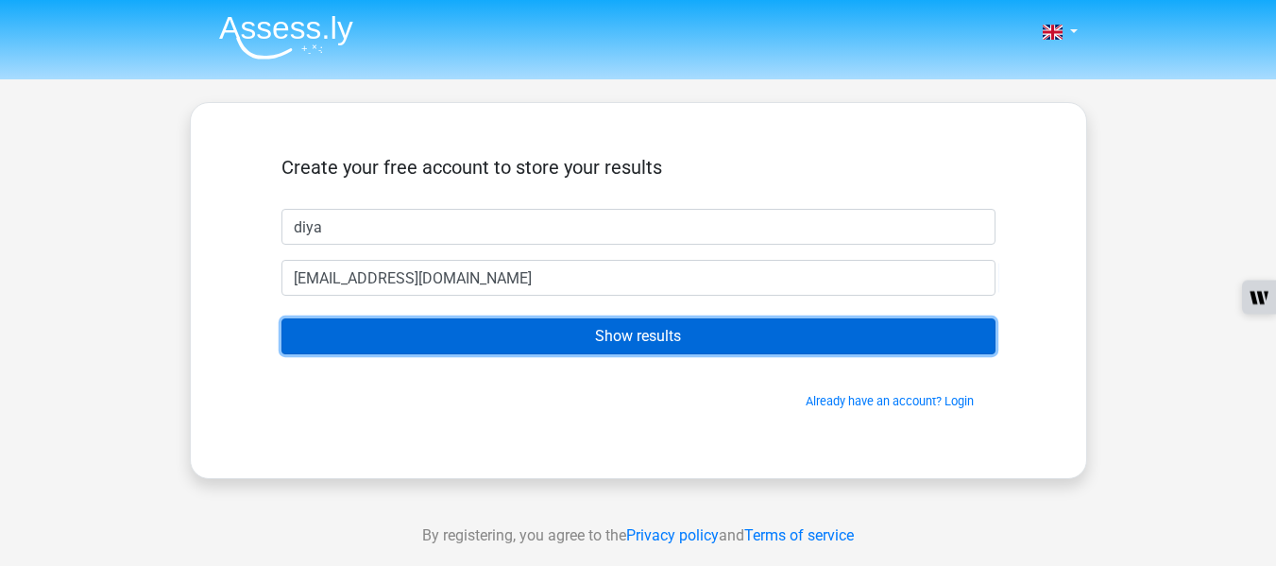
click at [532, 335] on input "Show results" at bounding box center [638, 336] width 714 height 36
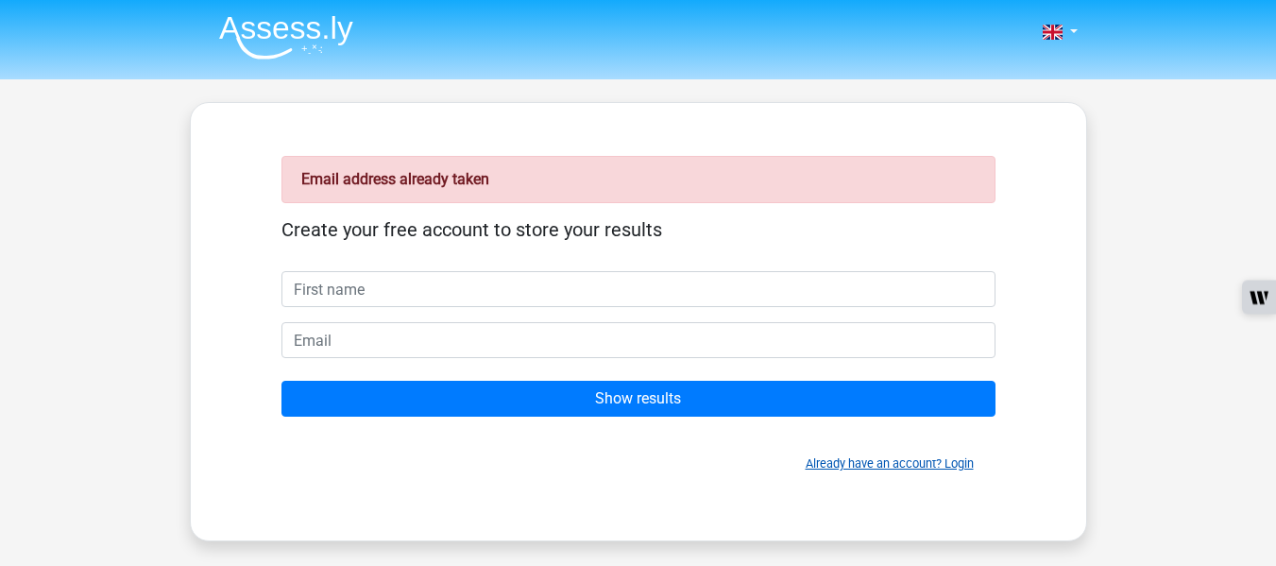
click at [892, 470] on link "Already have an account? Login" at bounding box center [890, 463] width 168 height 14
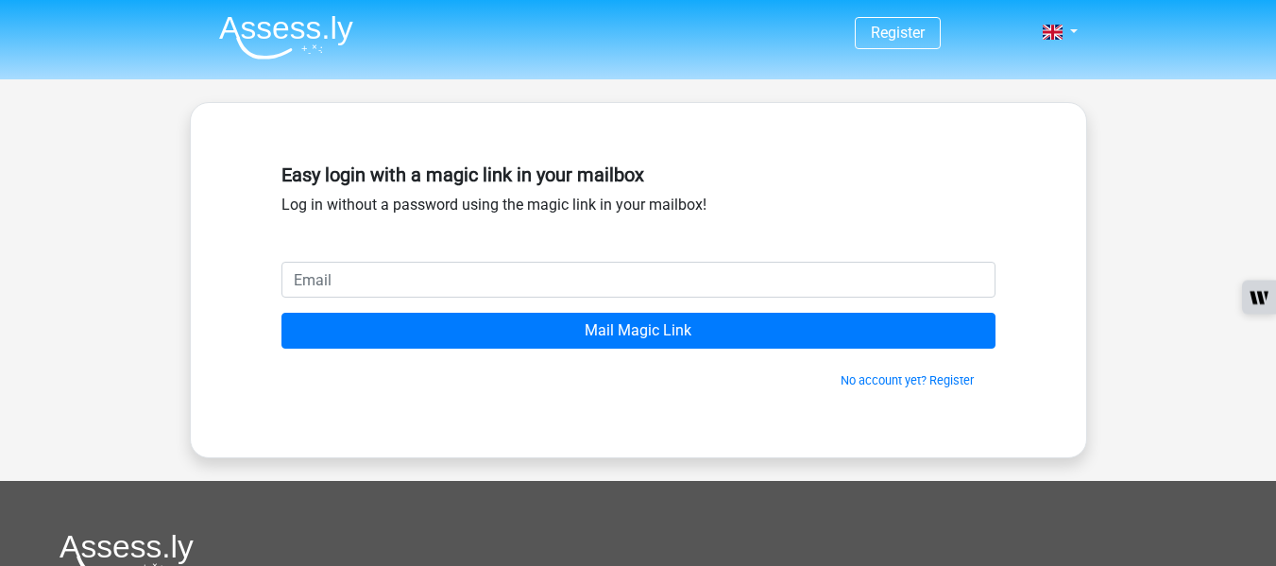
click at [543, 288] on input "email" at bounding box center [638, 280] width 714 height 36
type input "[EMAIL_ADDRESS][DOMAIN_NAME]"
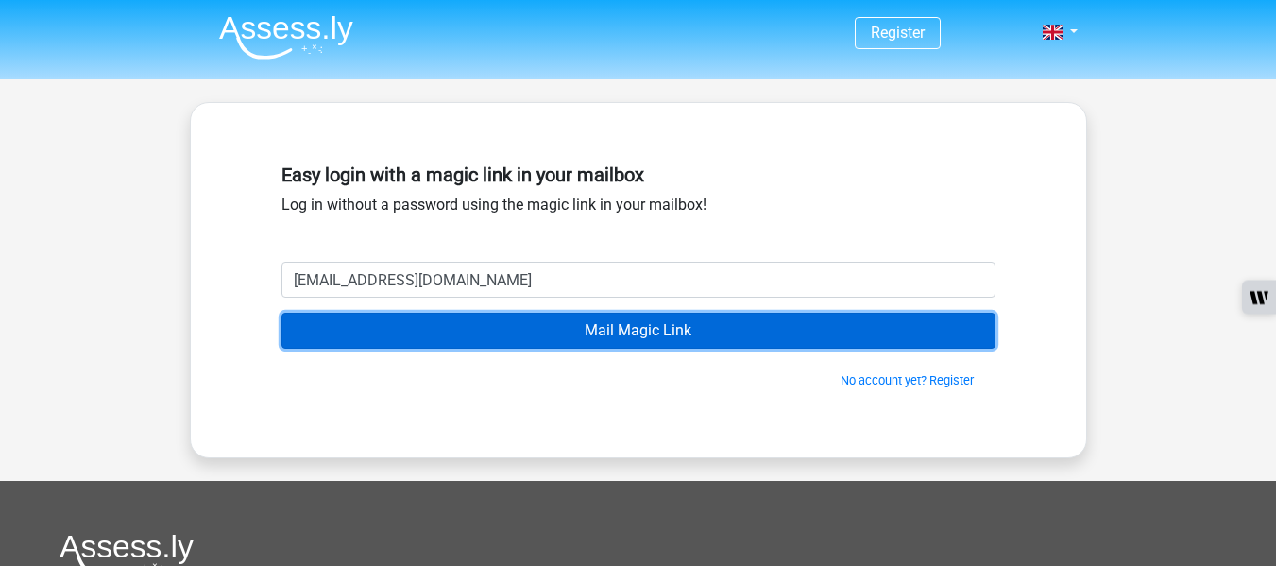
click at [607, 327] on input "Mail Magic Link" at bounding box center [638, 331] width 714 height 36
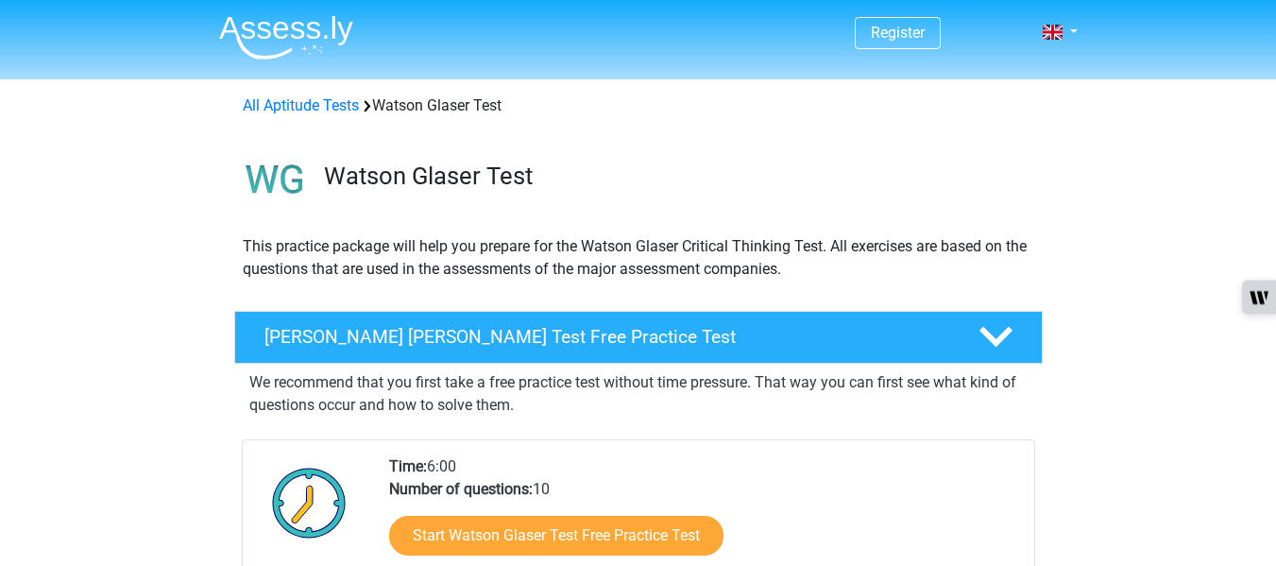
scroll to position [249, 0]
